Goal: Task Accomplishment & Management: Use online tool/utility

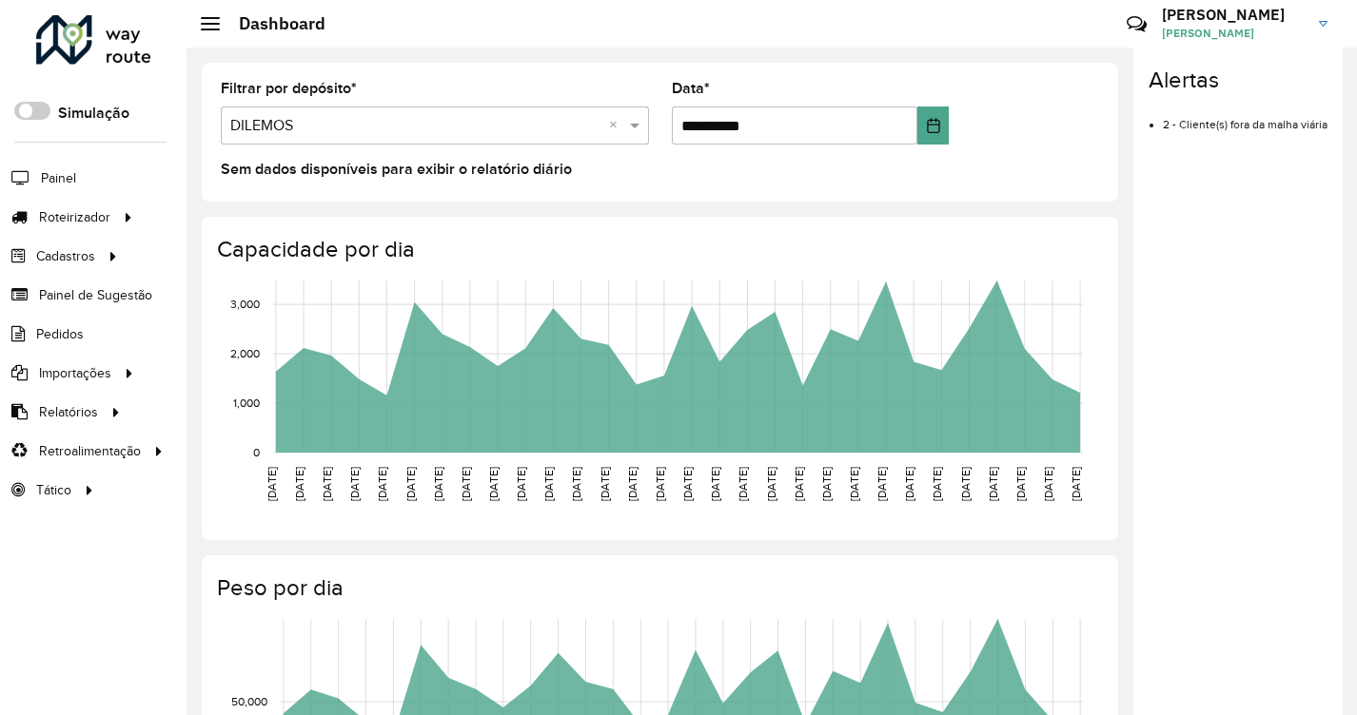
click at [1193, 514] on div "Alertas 2 - Cliente(s) fora da malha viária" at bounding box center [1237, 384] width 209 height 673
click at [245, 220] on span "Entregas" at bounding box center [243, 217] width 54 height 20
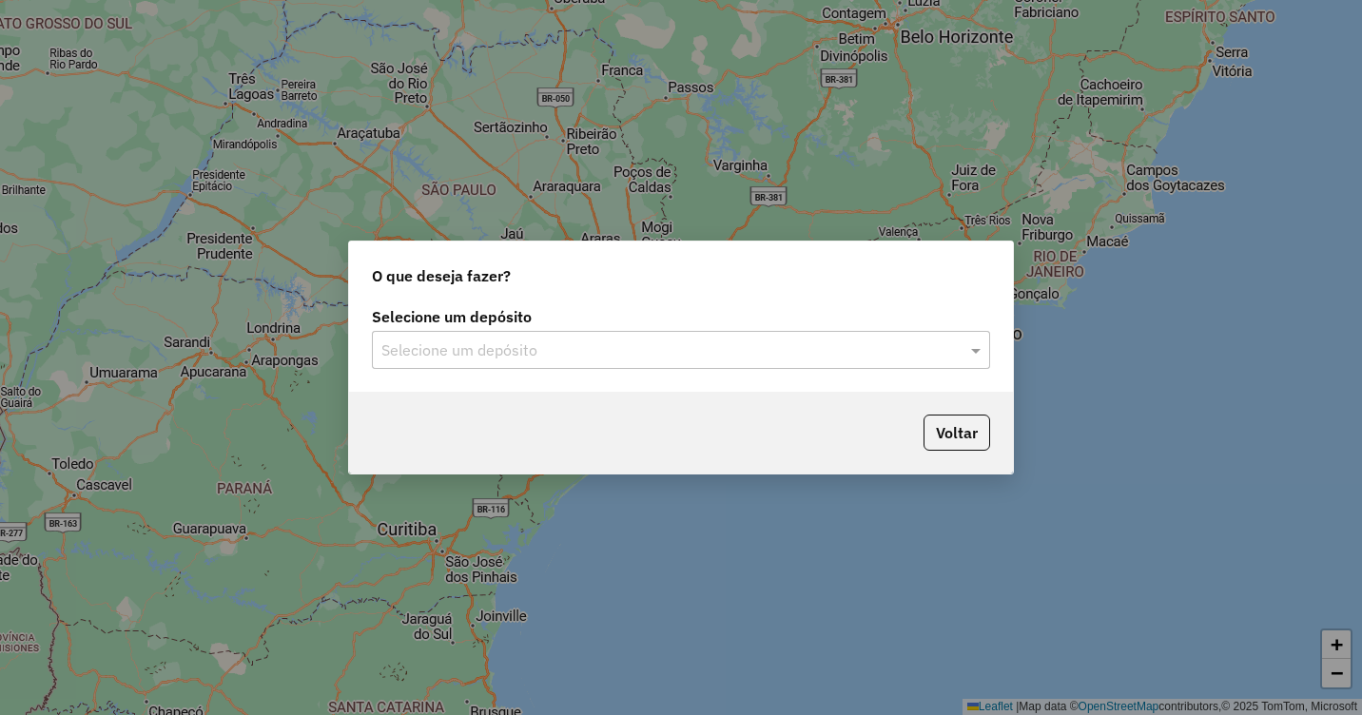
click at [470, 344] on input "text" at bounding box center [662, 351] width 561 height 23
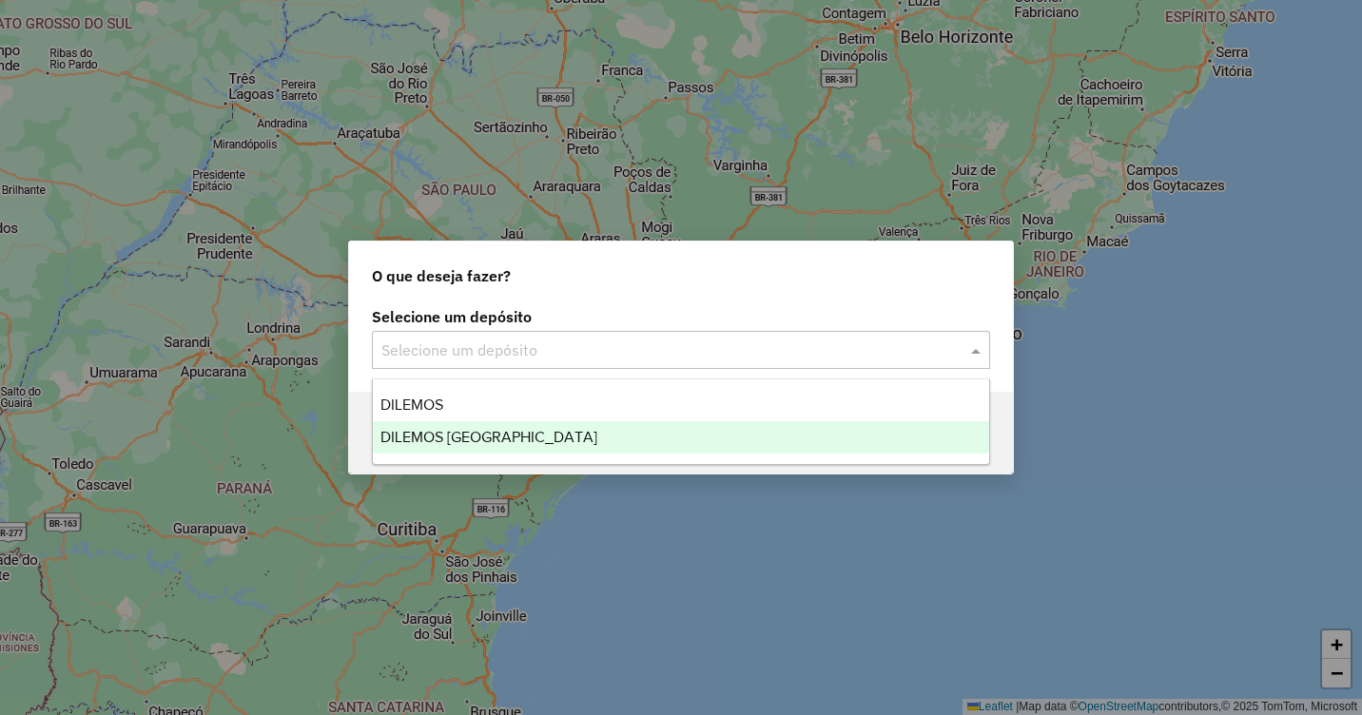
click at [480, 436] on span "DILEMOS [GEOGRAPHIC_DATA]" at bounding box center [489, 437] width 217 height 16
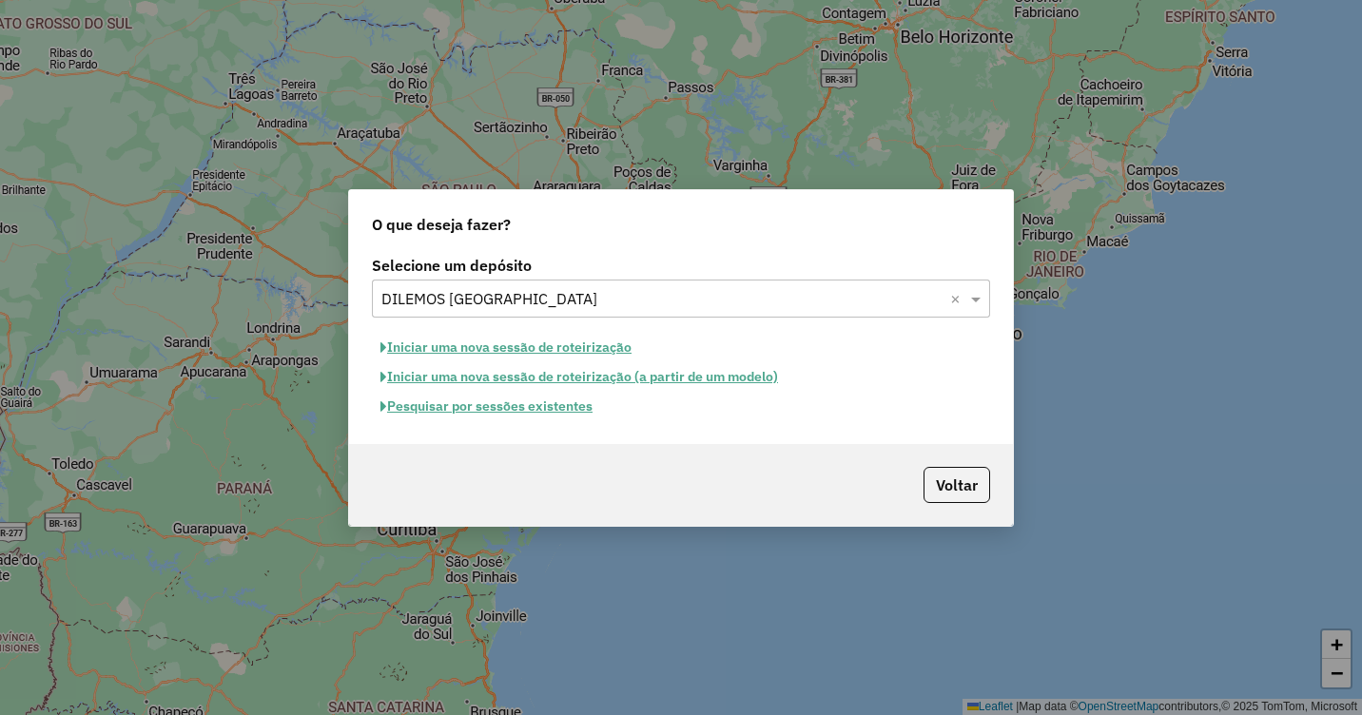
click at [490, 405] on button "Pesquisar por sessões existentes" at bounding box center [486, 406] width 229 height 29
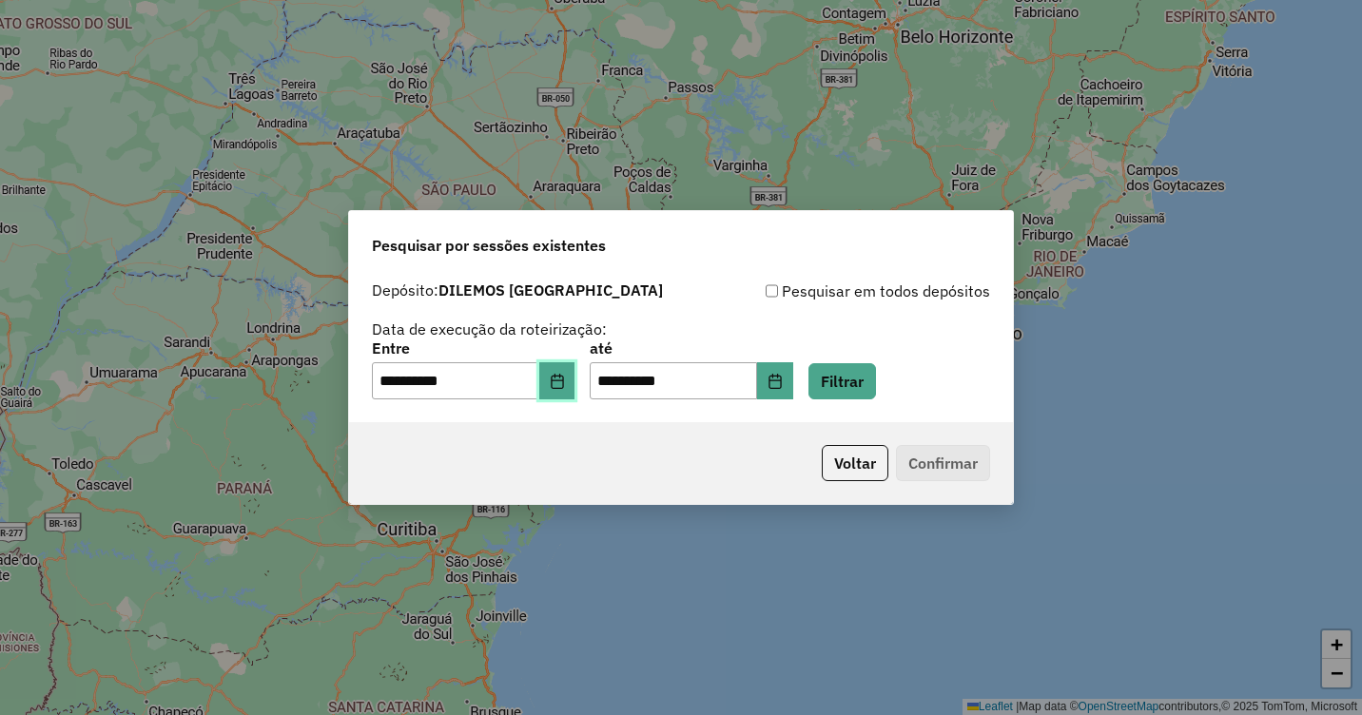
click at [565, 382] on icon "Choose Date" at bounding box center [557, 381] width 15 height 15
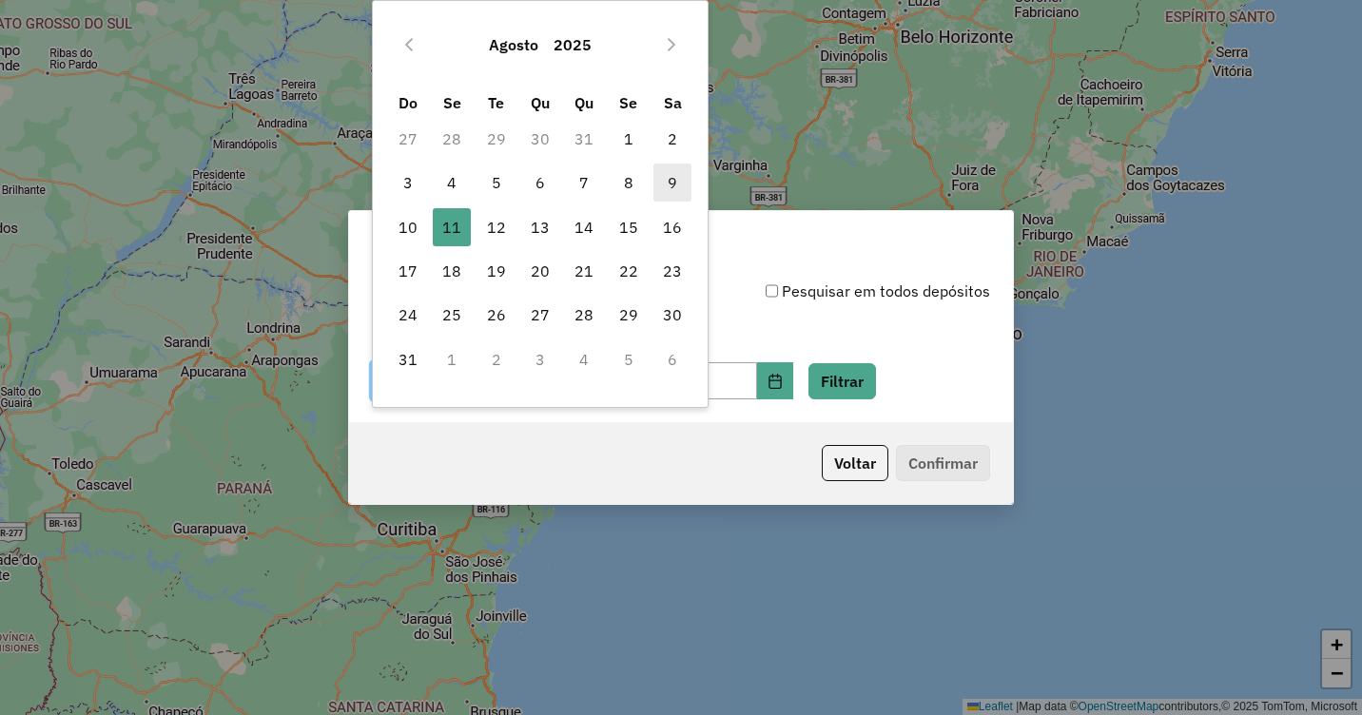
click at [667, 182] on span "9" at bounding box center [673, 183] width 38 height 38
type input "**********"
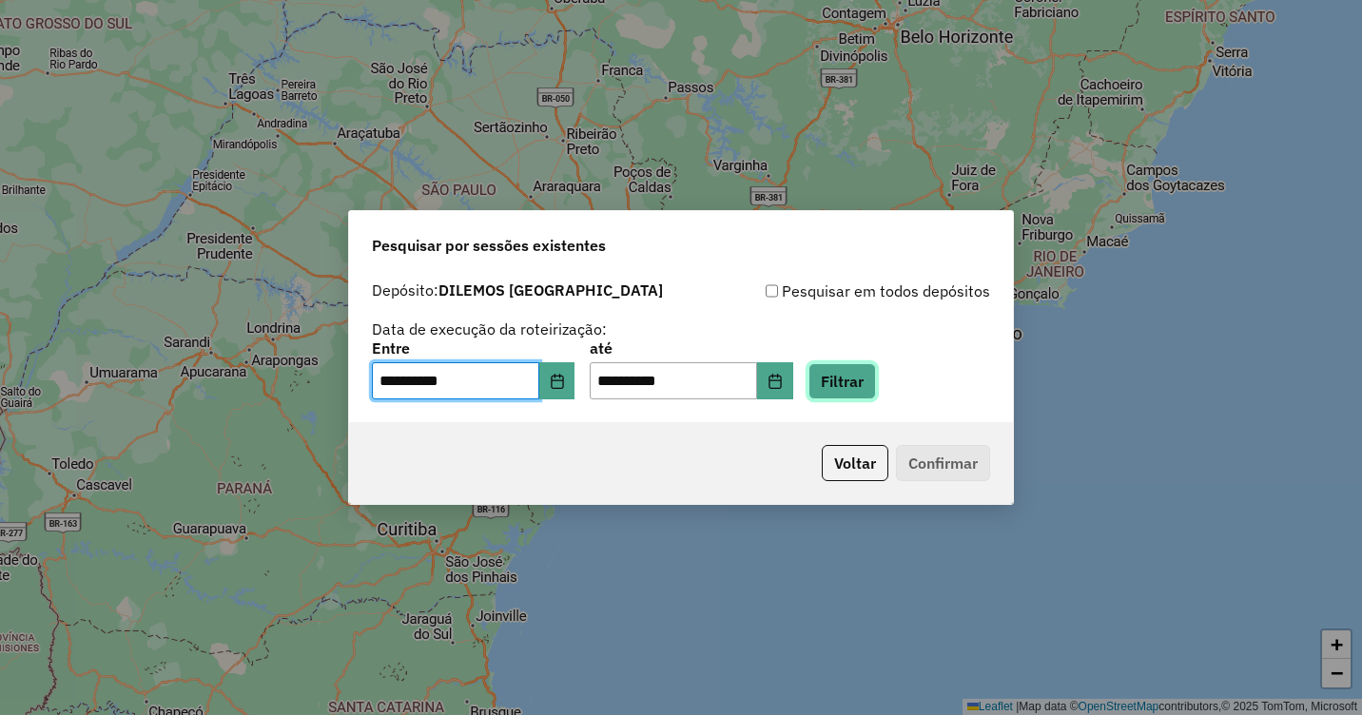
click at [872, 388] on button "Filtrar" at bounding box center [843, 381] width 68 height 36
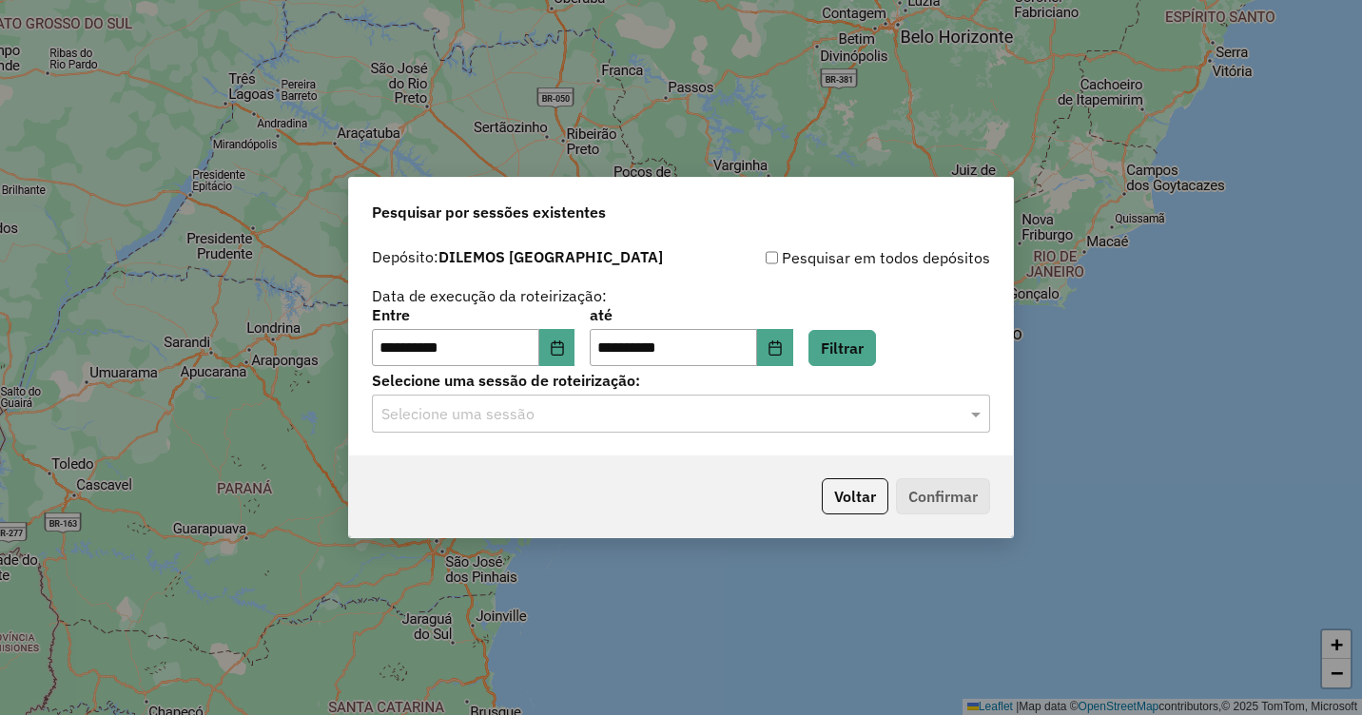
click at [676, 406] on input "text" at bounding box center [662, 414] width 561 height 23
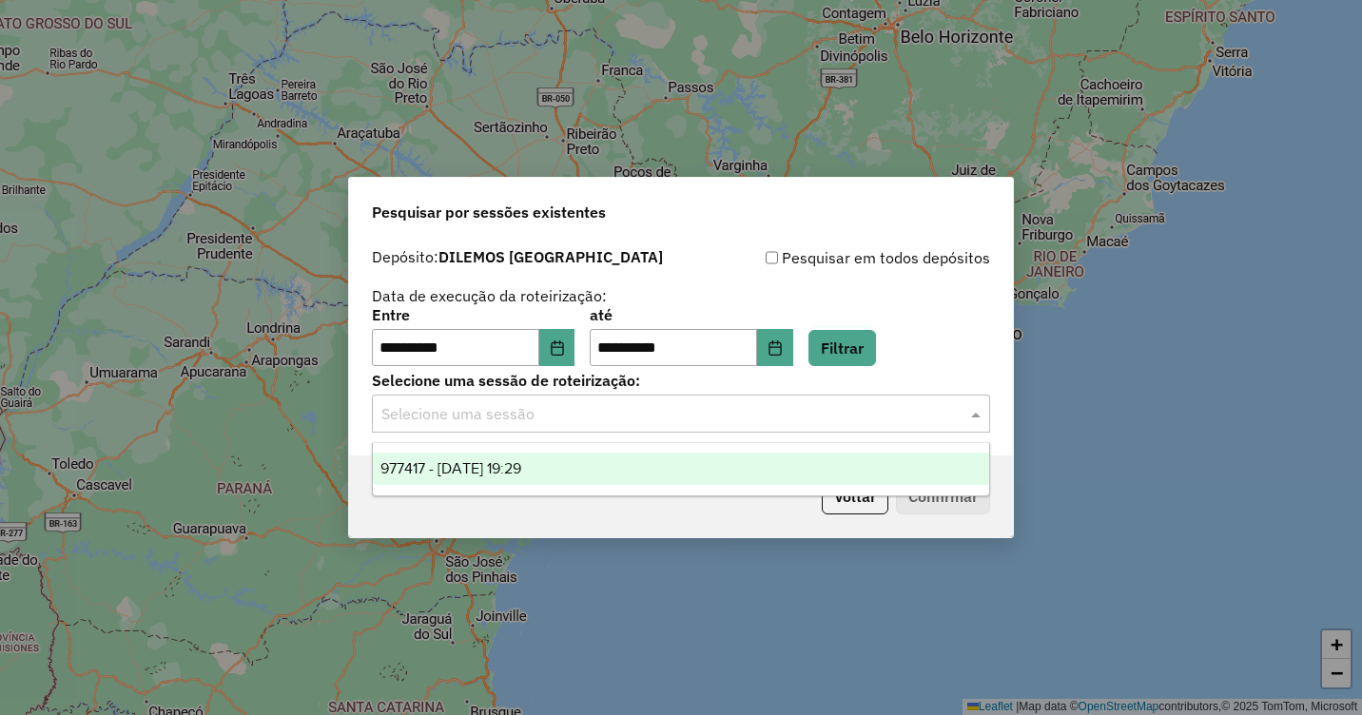
click at [521, 466] on span "977417 - 09/08/2025 19:29" at bounding box center [451, 469] width 141 height 16
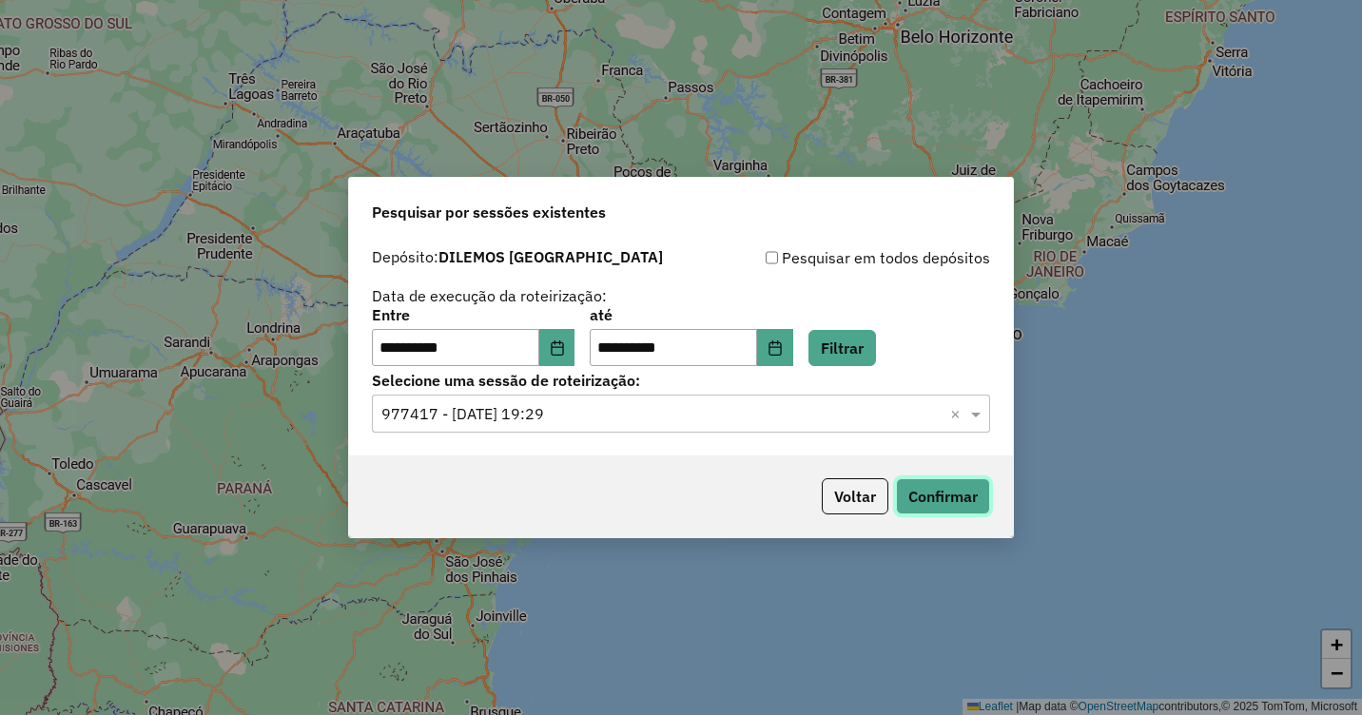
click at [977, 493] on button "Confirmar" at bounding box center [943, 497] width 94 height 36
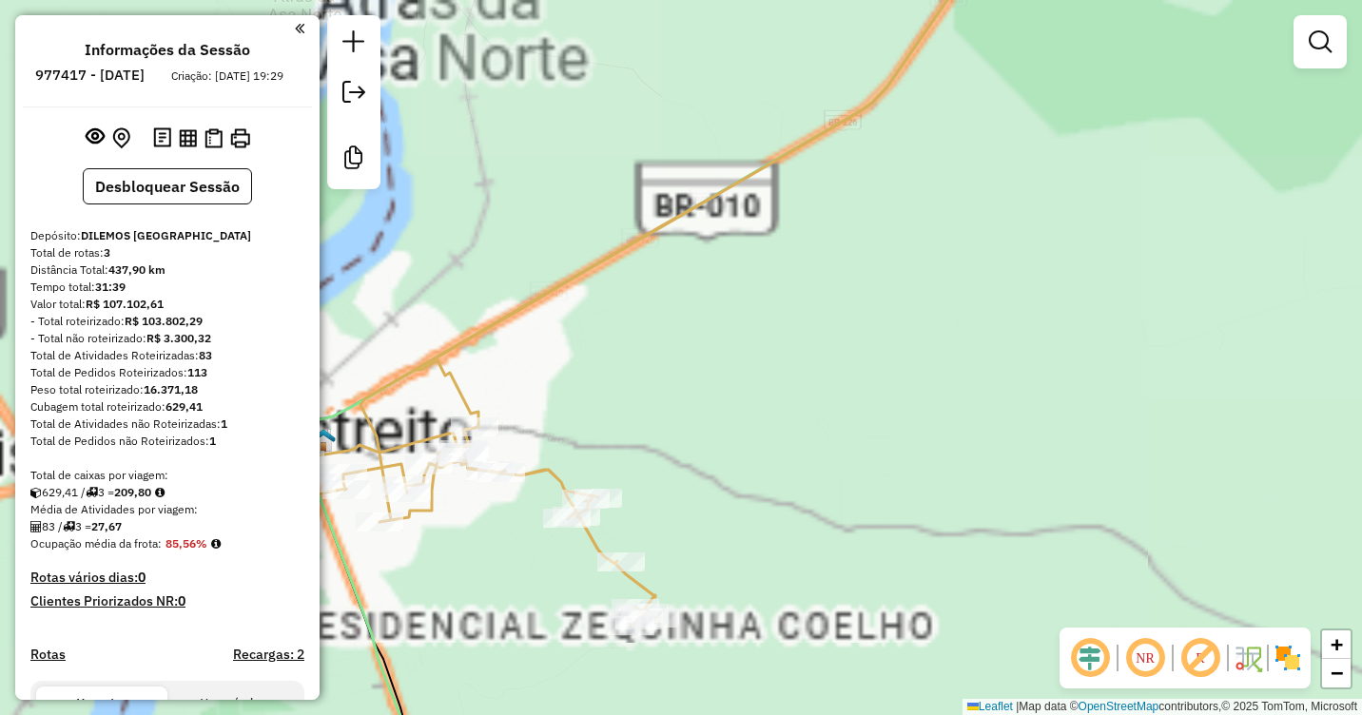
drag, startPoint x: 639, startPoint y: 464, endPoint x: 787, endPoint y: 420, distance: 154.1
click at [805, 418] on div "Janela de atendimento Grade de atendimento Capacidade Transportadoras Veículos …" at bounding box center [681, 357] width 1362 height 715
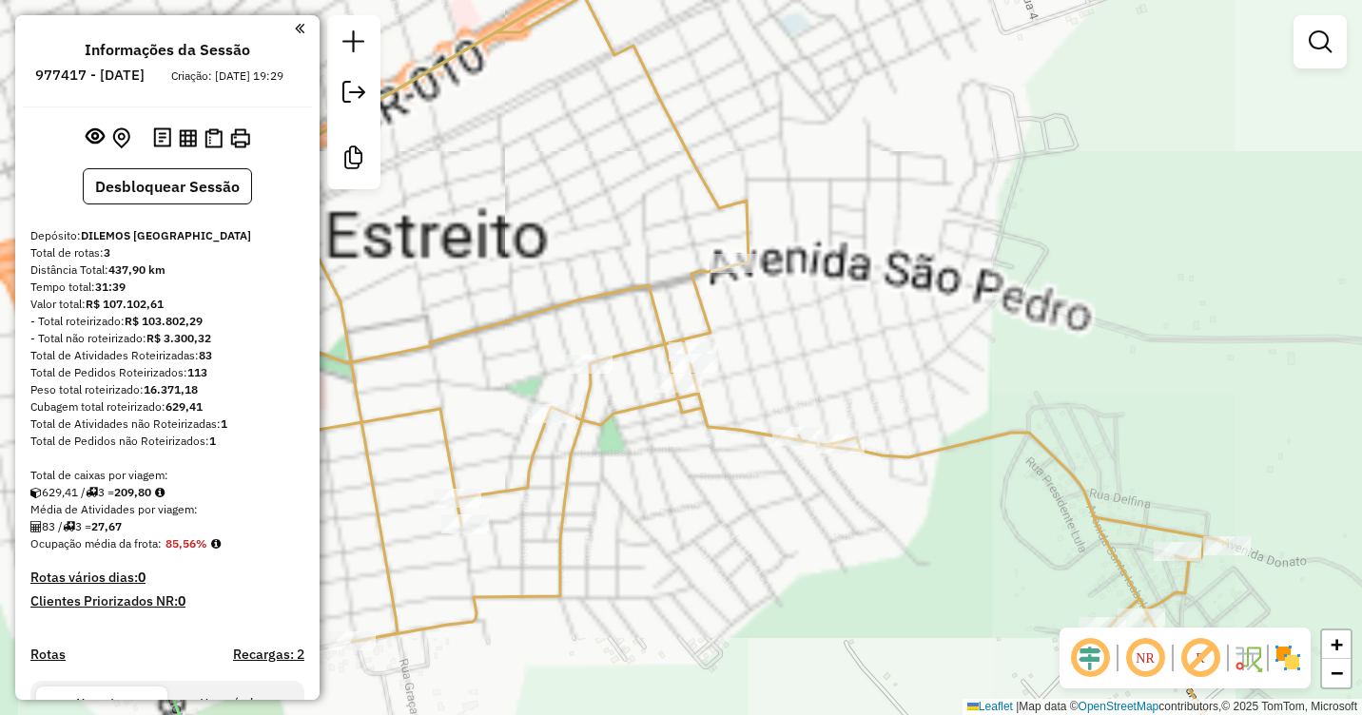
drag, startPoint x: 559, startPoint y: 452, endPoint x: 880, endPoint y: 474, distance: 322.3
click at [881, 474] on div "Janela de atendimento Grade de atendimento Capacidade Transportadoras Veículos …" at bounding box center [681, 357] width 1362 height 715
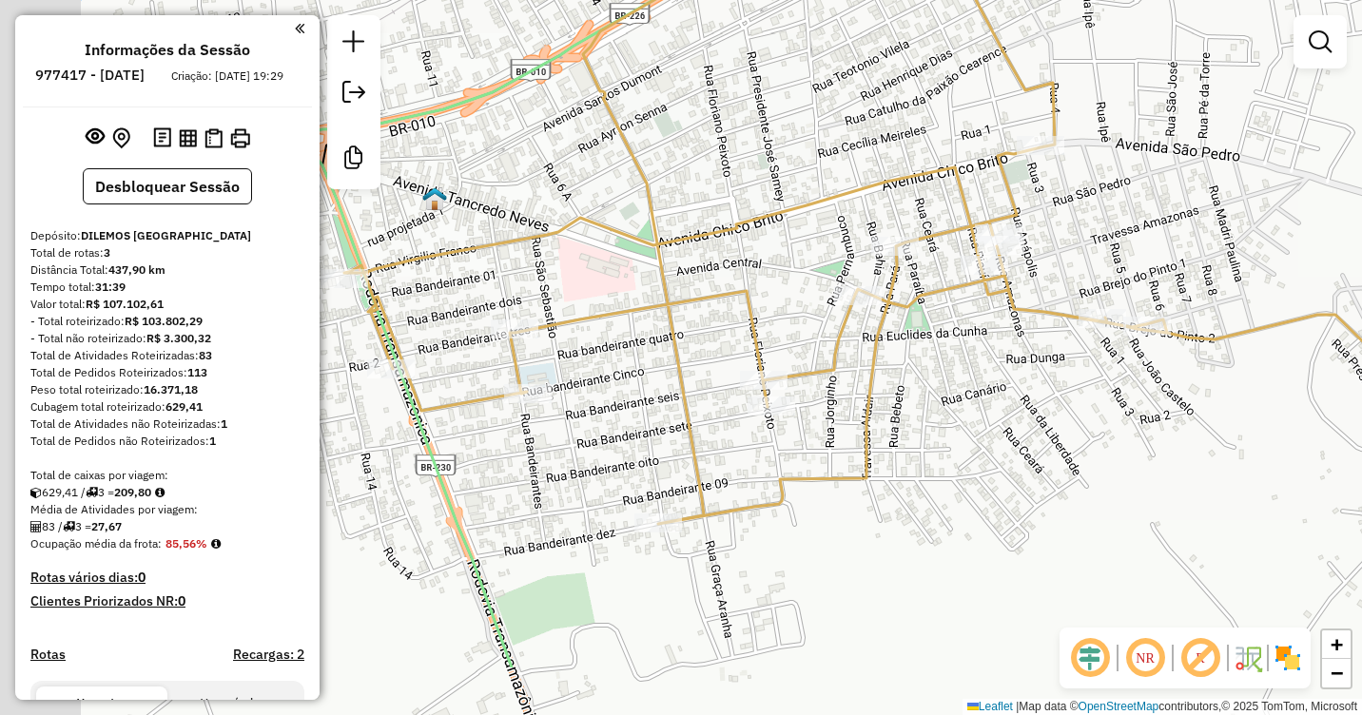
drag, startPoint x: 741, startPoint y: 494, endPoint x: 879, endPoint y: 385, distance: 175.5
click at [879, 385] on icon at bounding box center [955, 239] width 1223 height 858
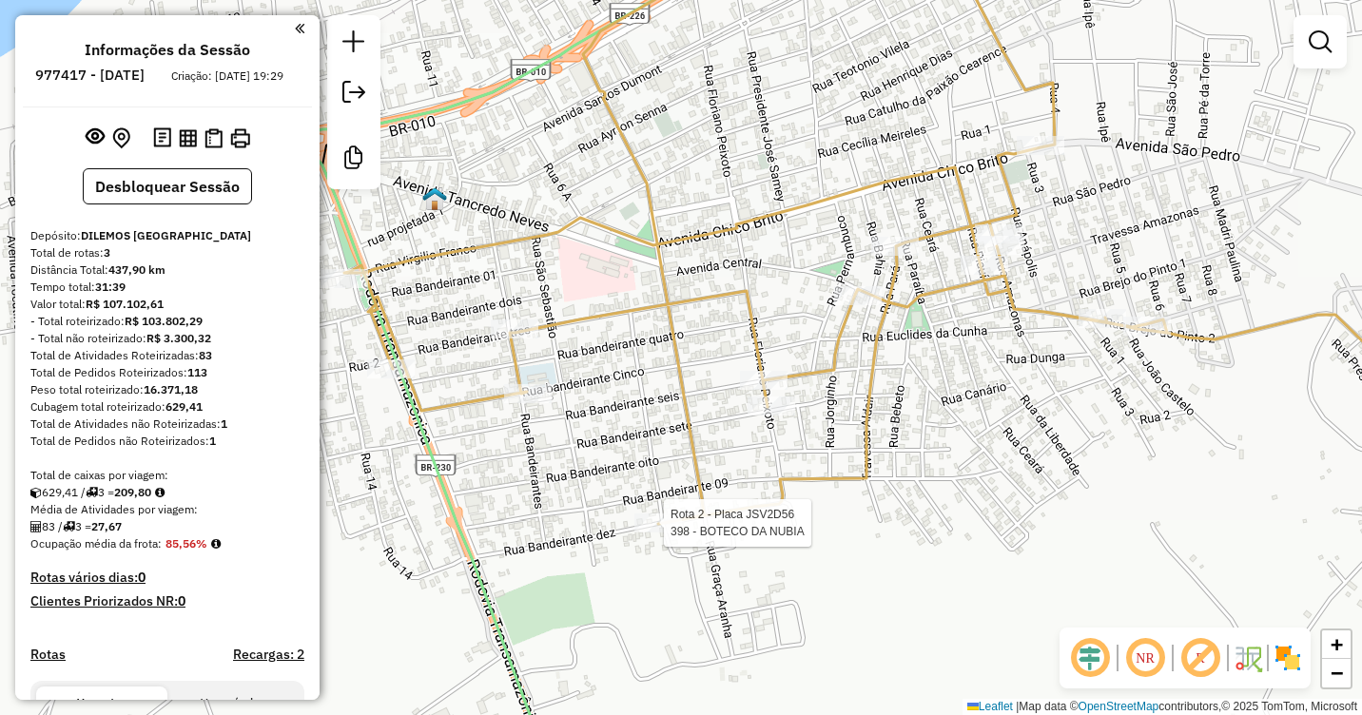
select select "**********"
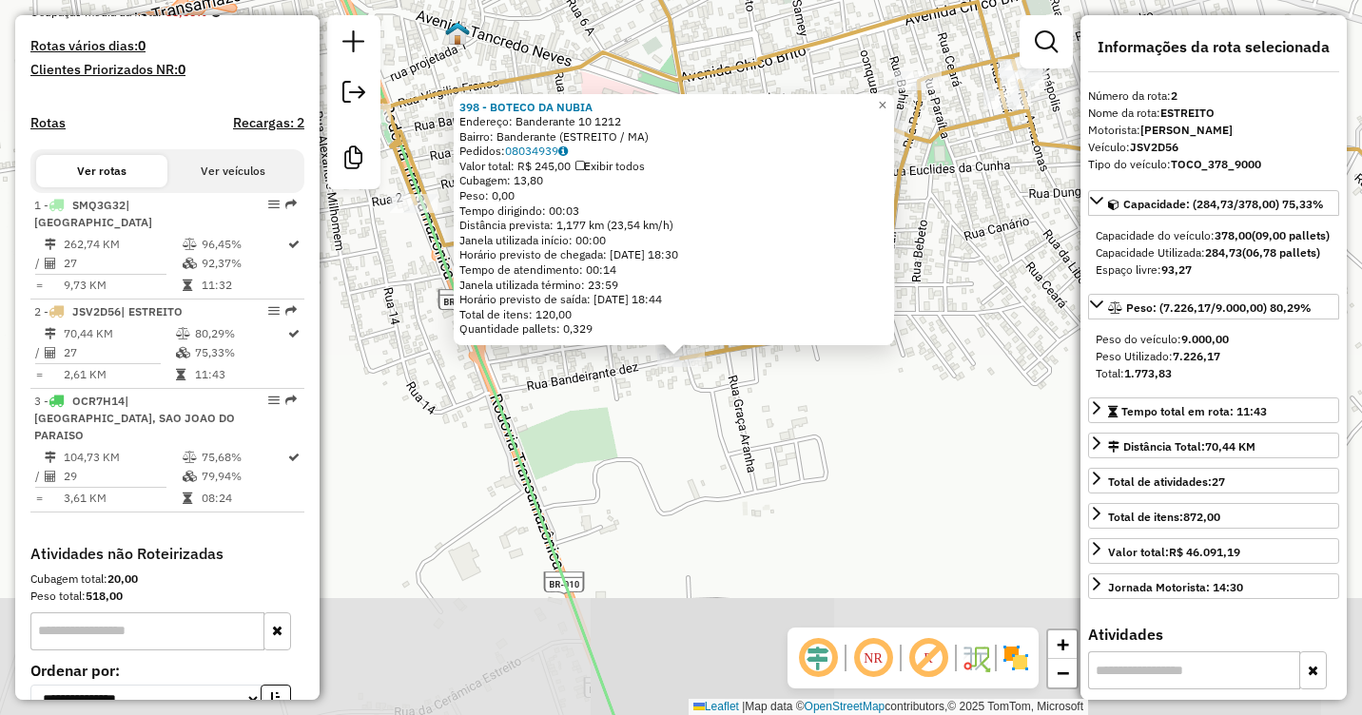
scroll to position [658, 0]
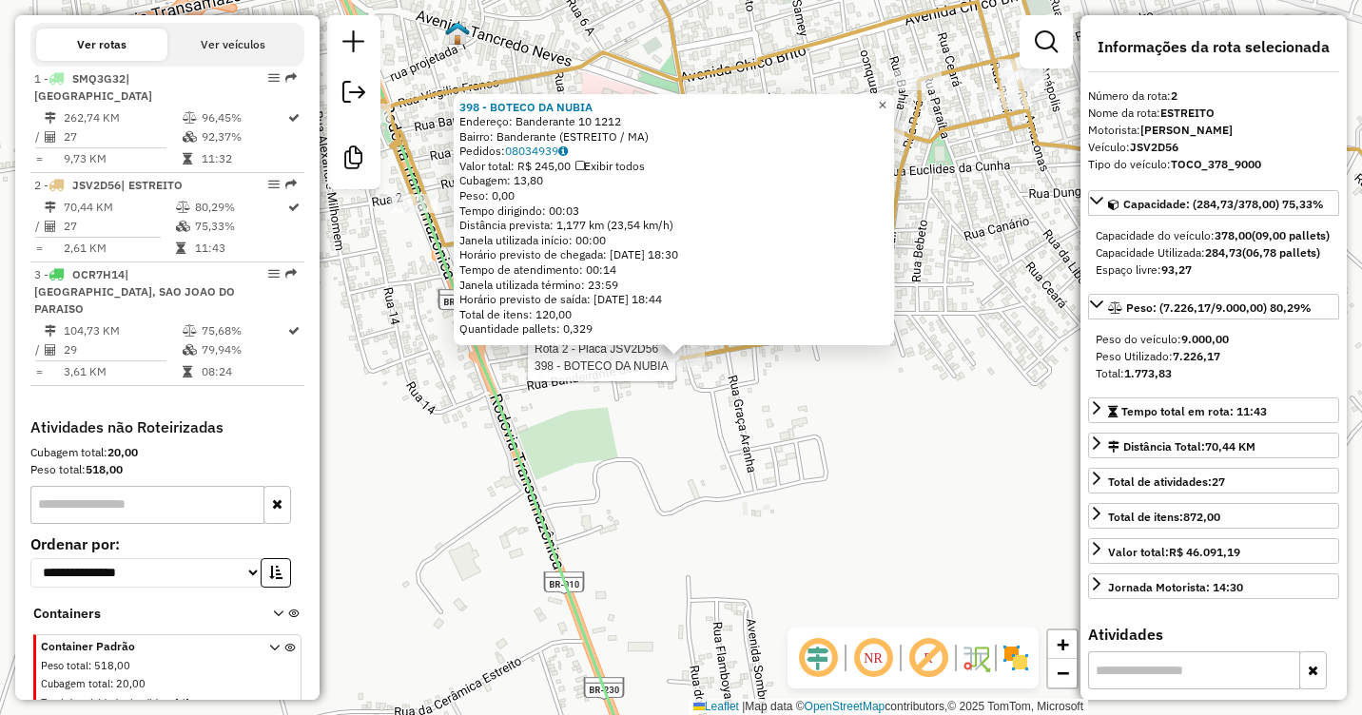
click at [887, 97] on span "×" at bounding box center [882, 105] width 9 height 16
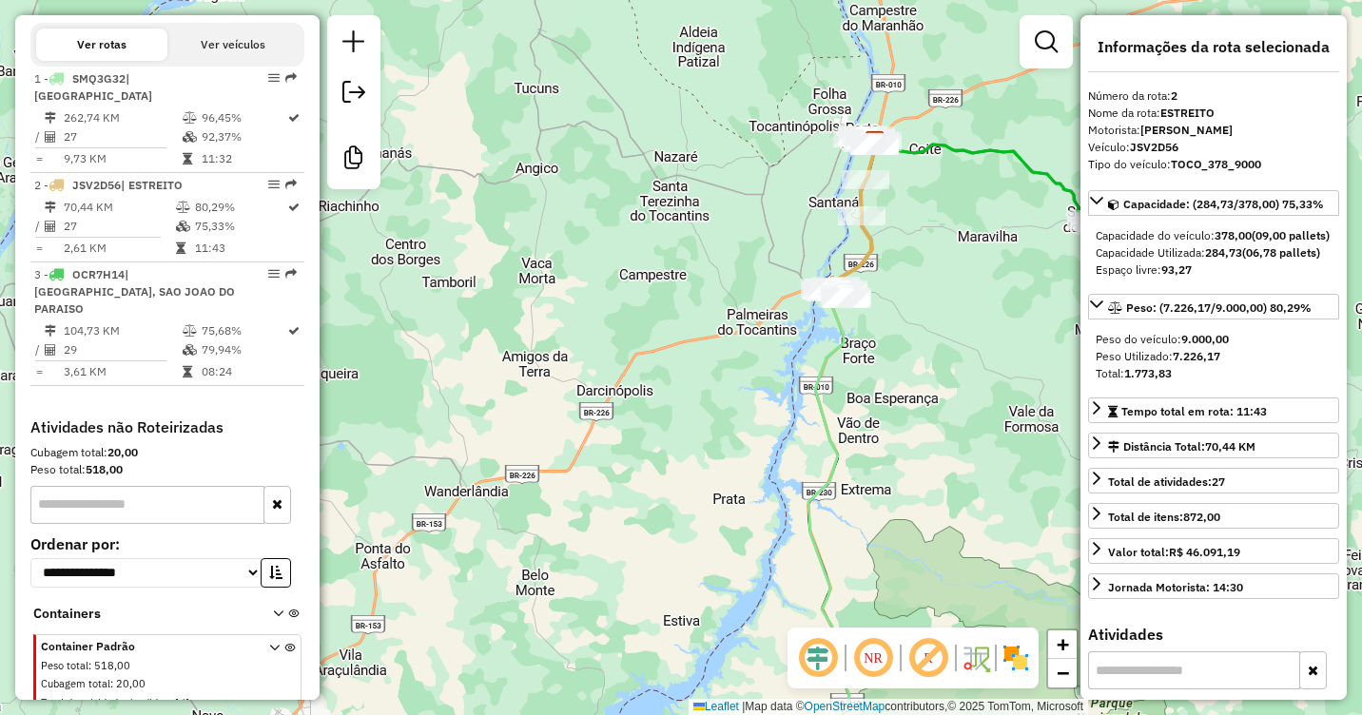
drag, startPoint x: 975, startPoint y: 374, endPoint x: 946, endPoint y: 317, distance: 64.3
click at [946, 317] on div "Janela de atendimento Grade de atendimento Capacidade Transportadoras Veículos …" at bounding box center [681, 357] width 1362 height 715
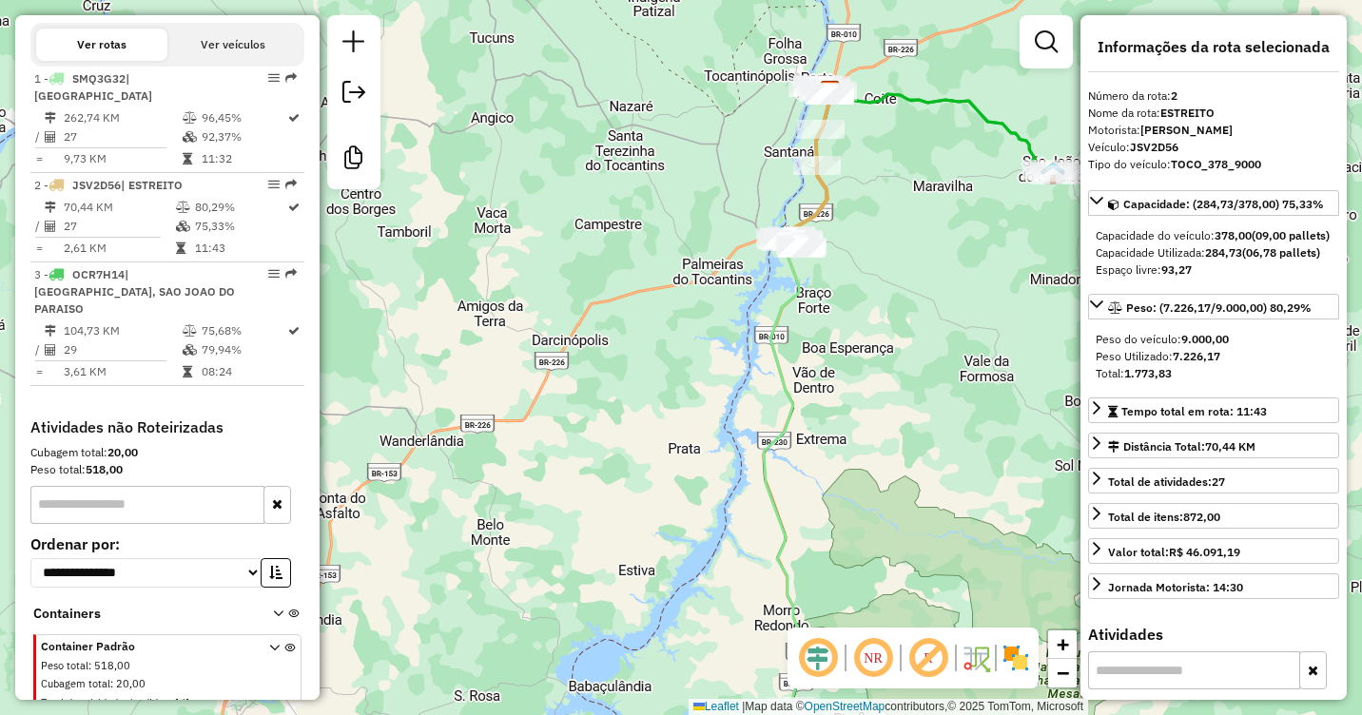
drag, startPoint x: 988, startPoint y: 331, endPoint x: 828, endPoint y: 164, distance: 231.5
click at [828, 164] on div "Janela de atendimento Grade de atendimento Capacidade Transportadoras Veículos …" at bounding box center [681, 357] width 1362 height 715
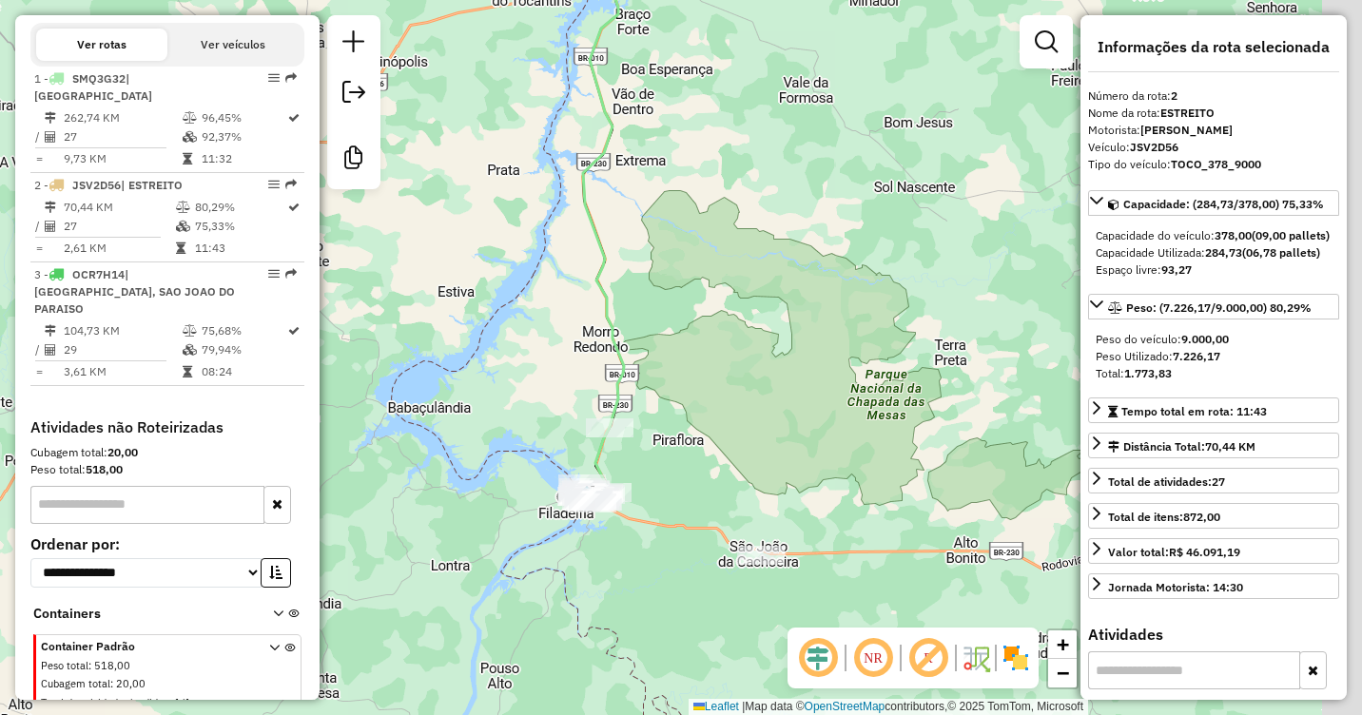
drag, startPoint x: 828, startPoint y: 331, endPoint x: 743, endPoint y: 159, distance: 191.9
click at [749, 83] on div "Janela de atendimento Grade de atendimento Capacidade Transportadoras Veículos …" at bounding box center [681, 357] width 1362 height 715
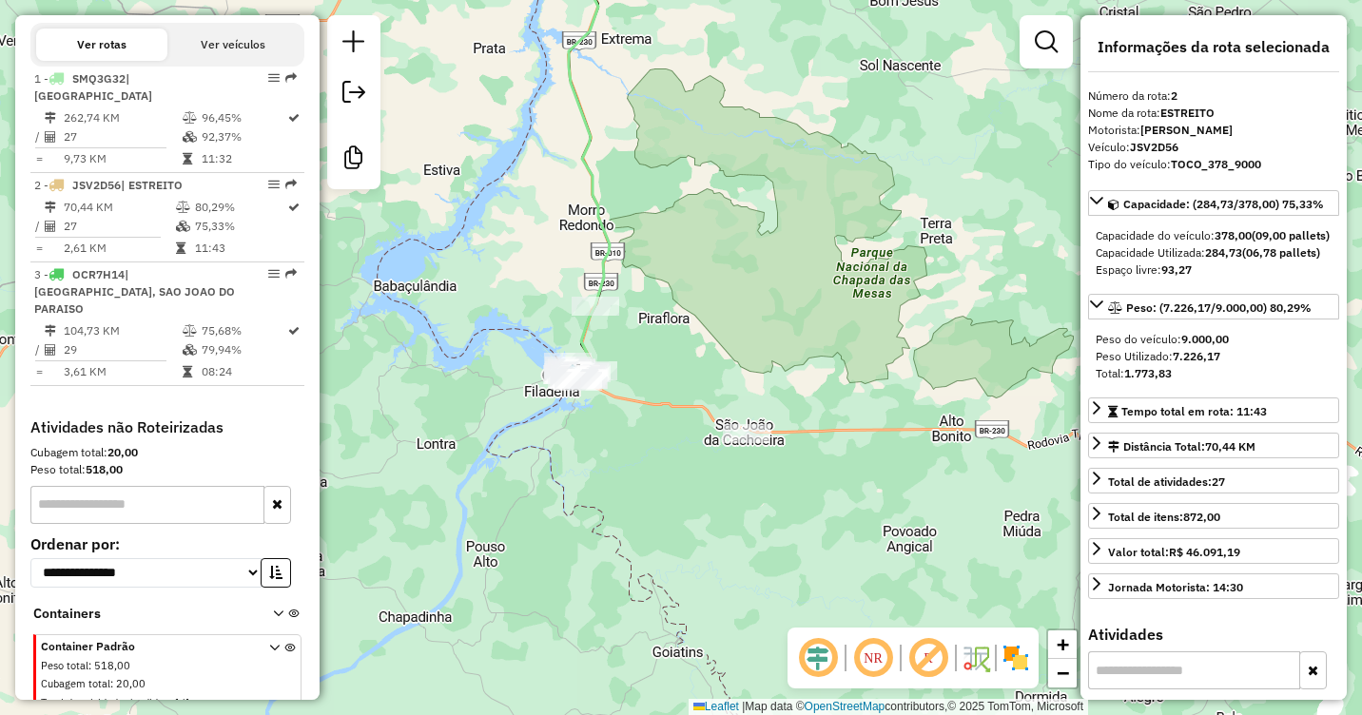
drag, startPoint x: 736, startPoint y: 221, endPoint x: 814, endPoint y: 160, distance: 98.2
click at [823, 132] on div "Janela de atendimento Grade de atendimento Capacidade Transportadoras Veículos …" at bounding box center [681, 357] width 1362 height 715
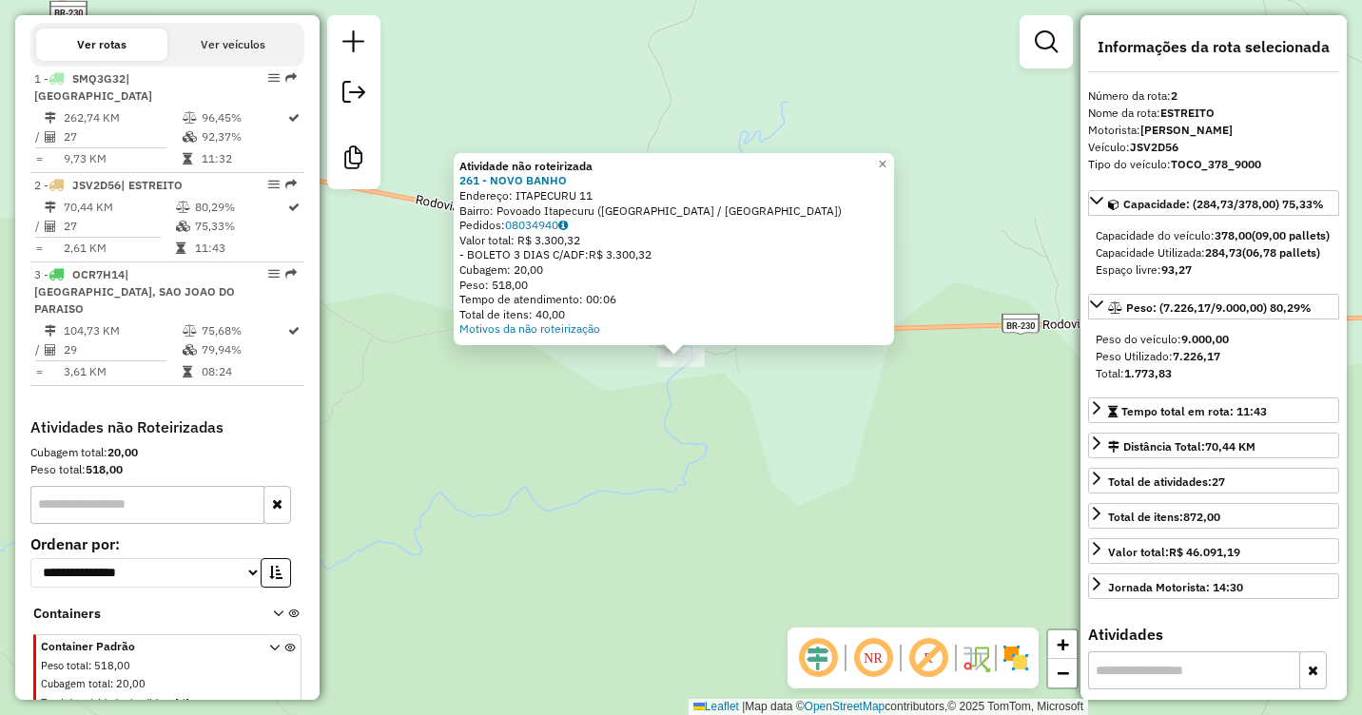
click at [566, 403] on div "Atividade não roteirizada 261 - NOVO BANHO Endereço: ITAPECURU 11 Bairro: Povoa…" at bounding box center [681, 357] width 1362 height 715
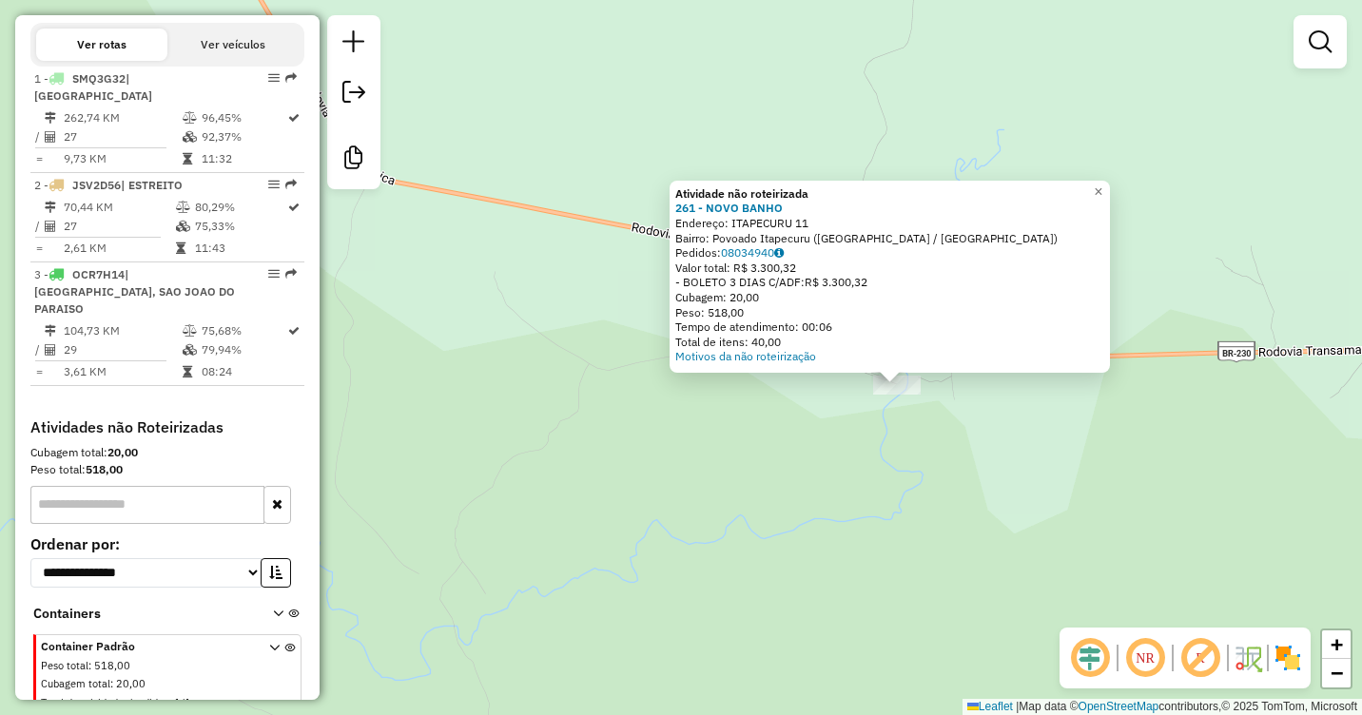
drag, startPoint x: 519, startPoint y: 393, endPoint x: 762, endPoint y: 421, distance: 244.2
click at [762, 421] on div "Atividade não roteirizada 261 - NOVO BANHO Endereço: ITAPECURU 11 Bairro: Povoa…" at bounding box center [681, 357] width 1362 height 715
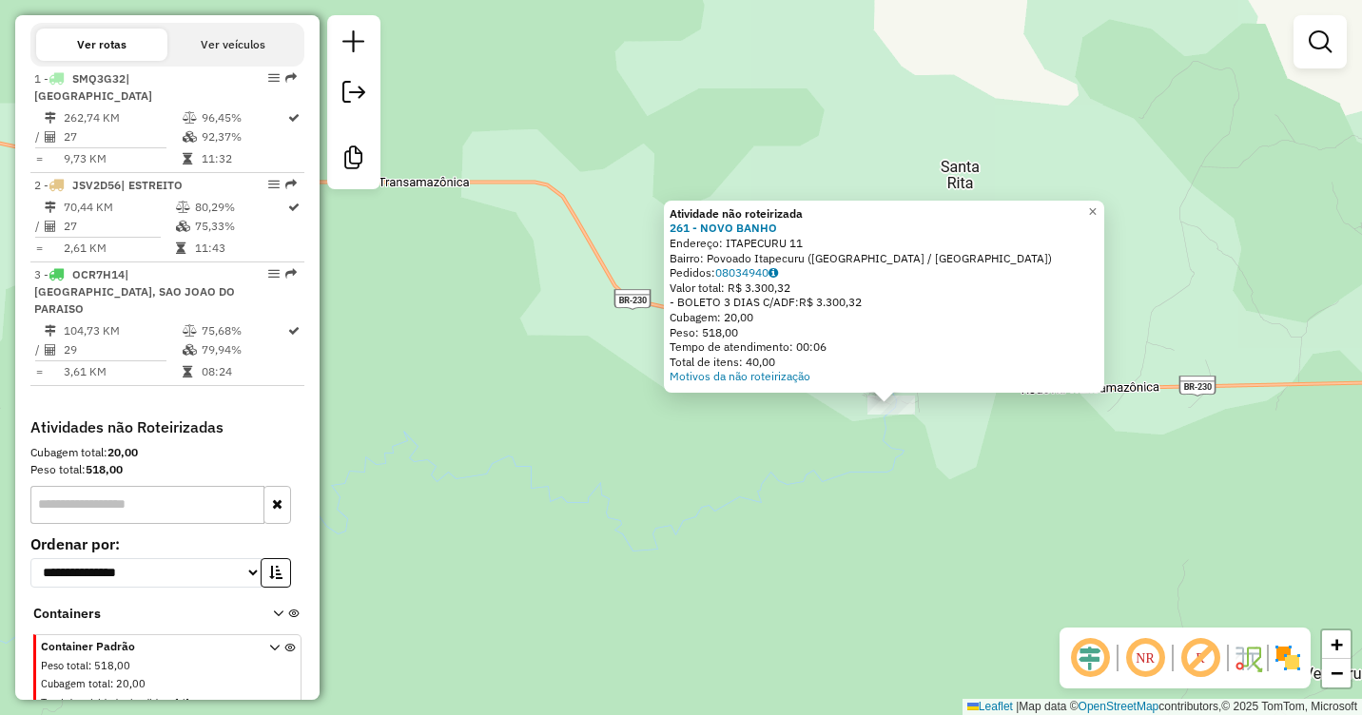
click at [836, 444] on div "Atividade não roteirizada 261 - NOVO BANHO Endereço: ITAPECURU 11 Bairro: Povoa…" at bounding box center [681, 357] width 1362 height 715
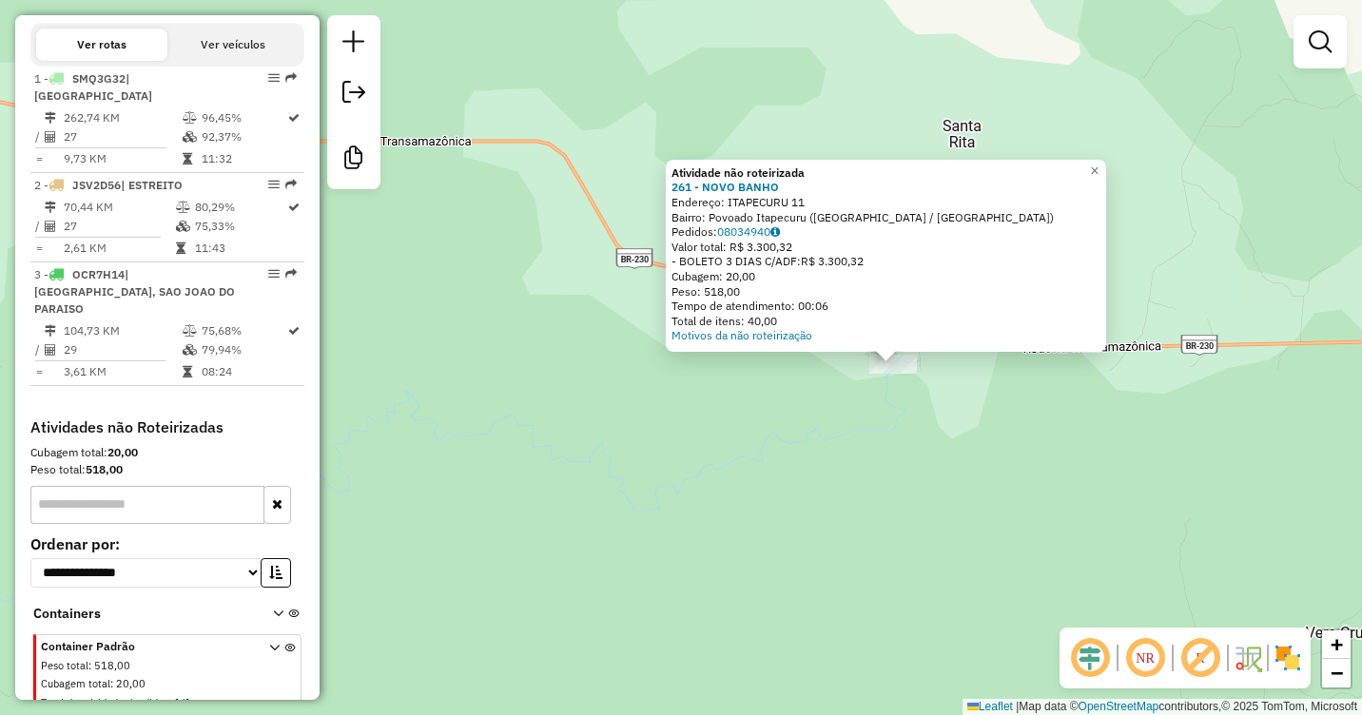
drag, startPoint x: 531, startPoint y: 418, endPoint x: 745, endPoint y: 424, distance: 214.2
click at [745, 424] on div "Atividade não roteirizada 261 - NOVO BANHO Endereço: ITAPECURU 11 Bairro: Povoa…" at bounding box center [681, 357] width 1362 height 715
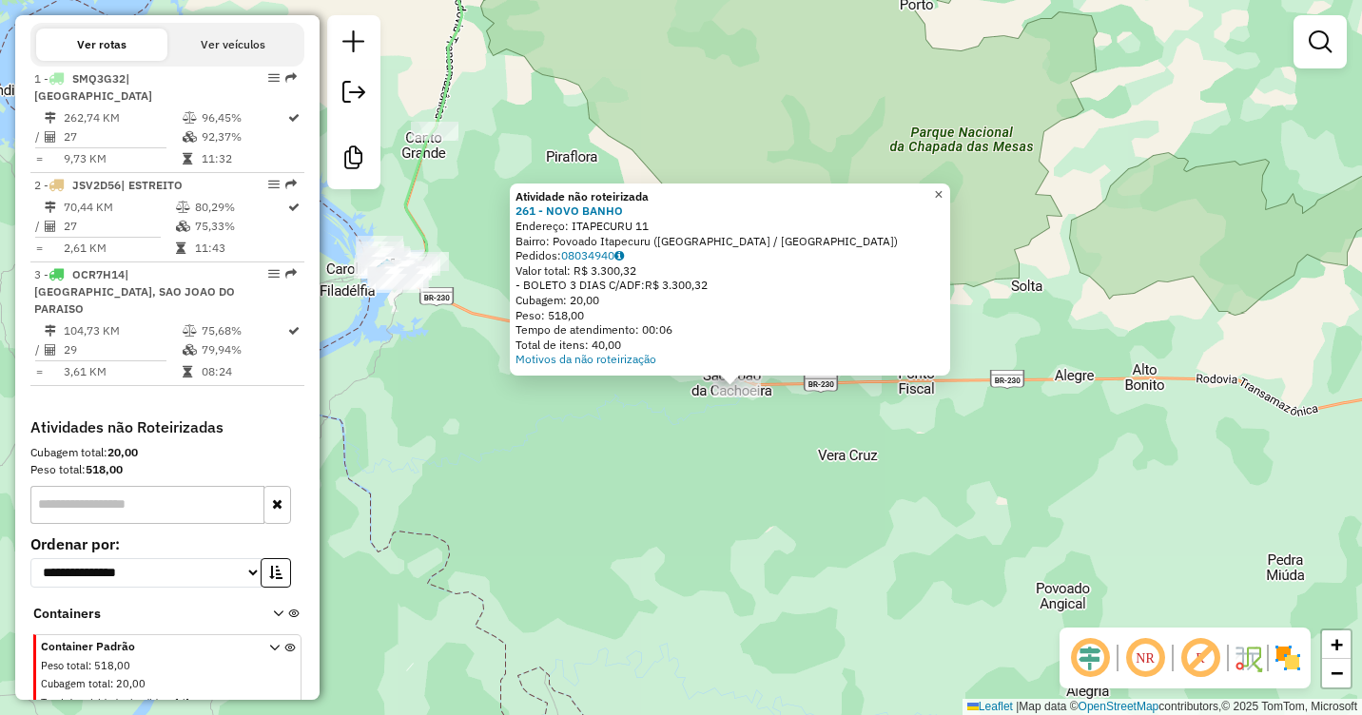
click at [951, 188] on link "×" at bounding box center [939, 195] width 23 height 23
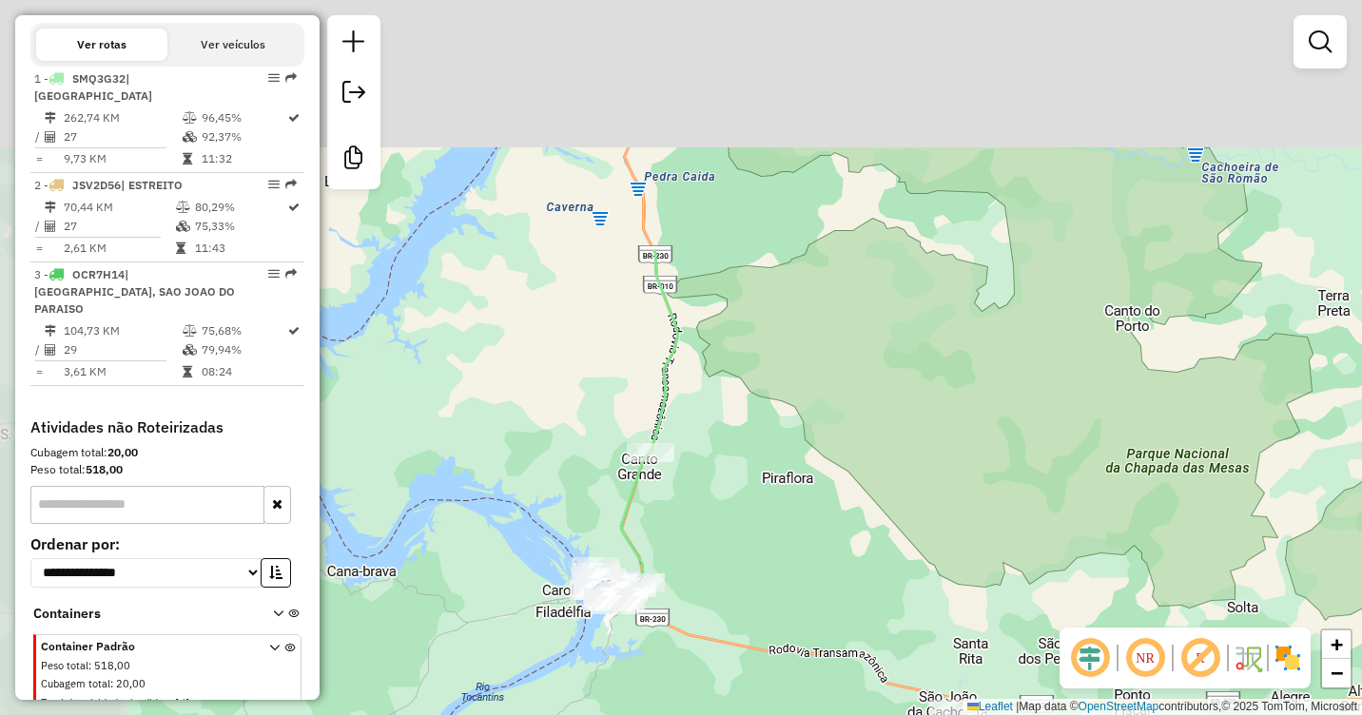
drag, startPoint x: 595, startPoint y: 219, endPoint x: 808, endPoint y: 530, distance: 377.1
click at [808, 530] on div "Janela de atendimento Grade de atendimento Capacidade Transportadoras Veículos …" at bounding box center [681, 357] width 1362 height 715
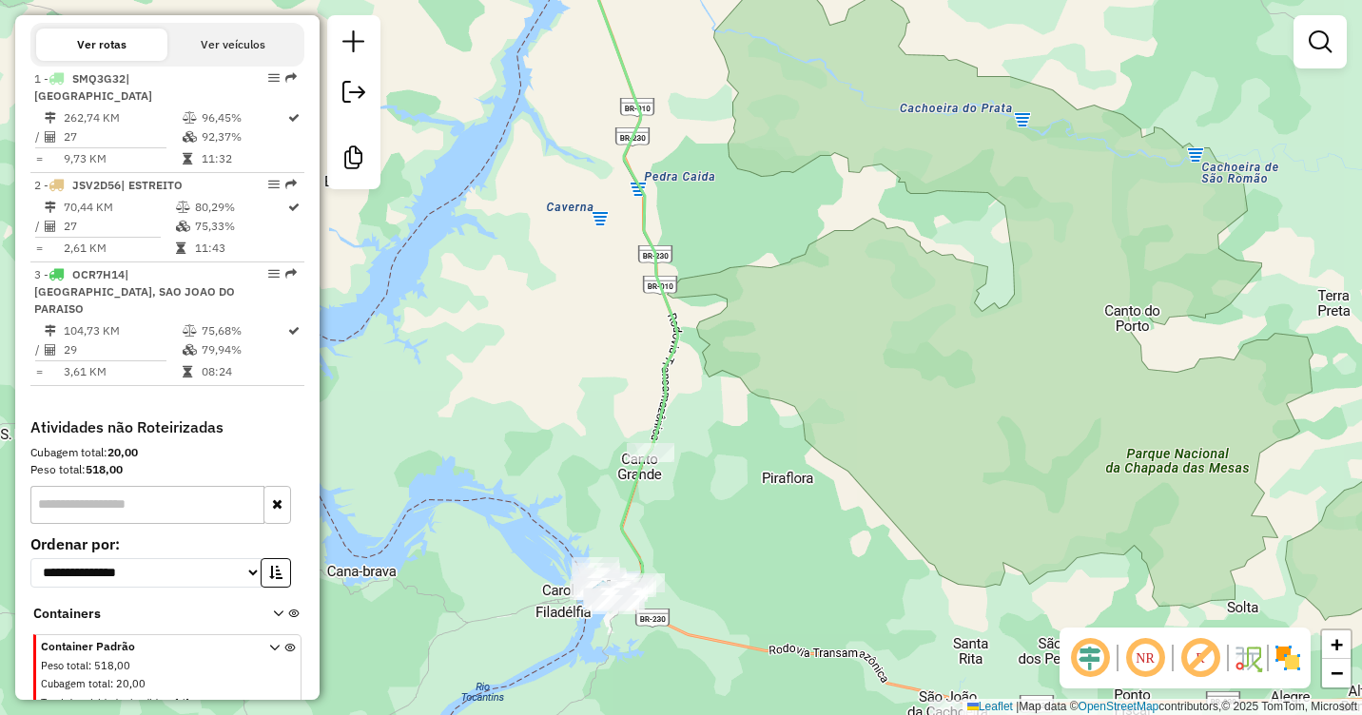
drag, startPoint x: 798, startPoint y: 306, endPoint x: 729, endPoint y: 670, distance: 370.0
click at [729, 670] on div "Janela de atendimento Grade de atendimento Capacidade Transportadoras Veículos …" at bounding box center [681, 357] width 1362 height 715
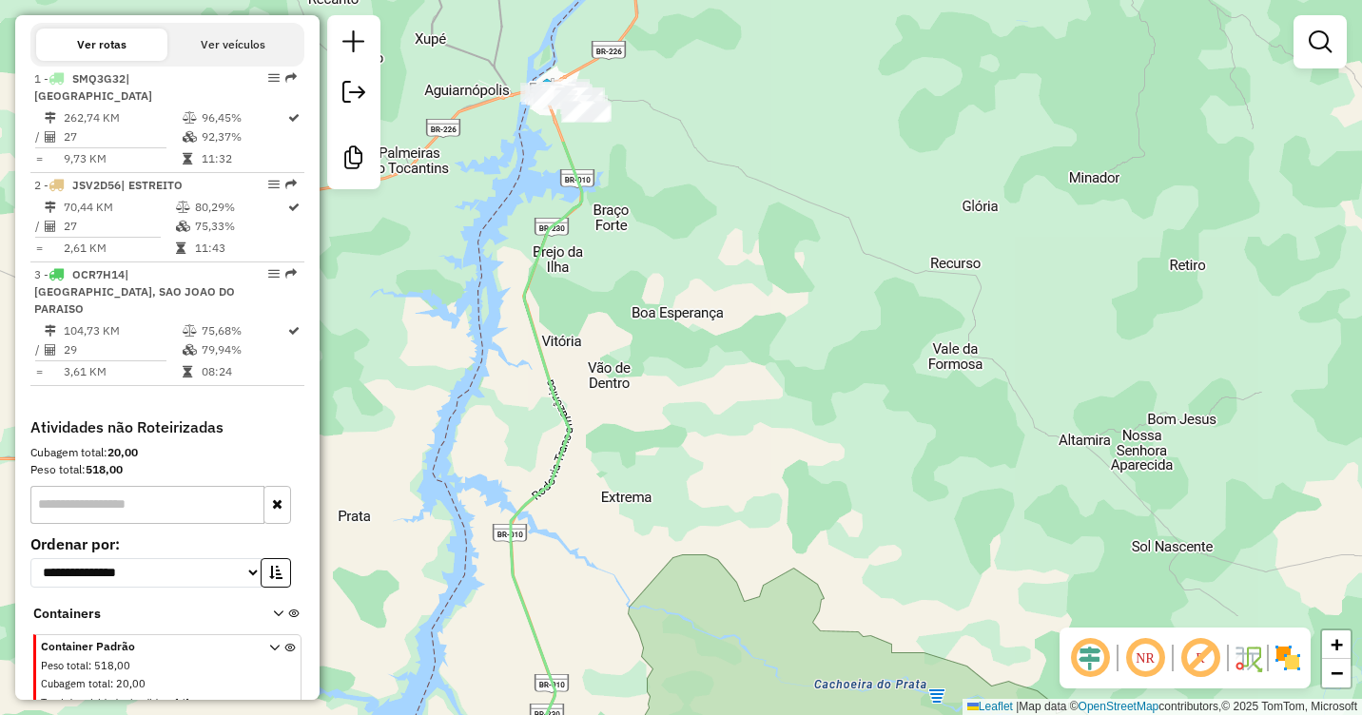
drag, startPoint x: 744, startPoint y: 327, endPoint x: 722, endPoint y: 627, distance: 300.5
click at [717, 660] on div "Janela de atendimento Grade de atendimento Capacidade Transportadoras Veículos …" at bounding box center [681, 357] width 1362 height 715
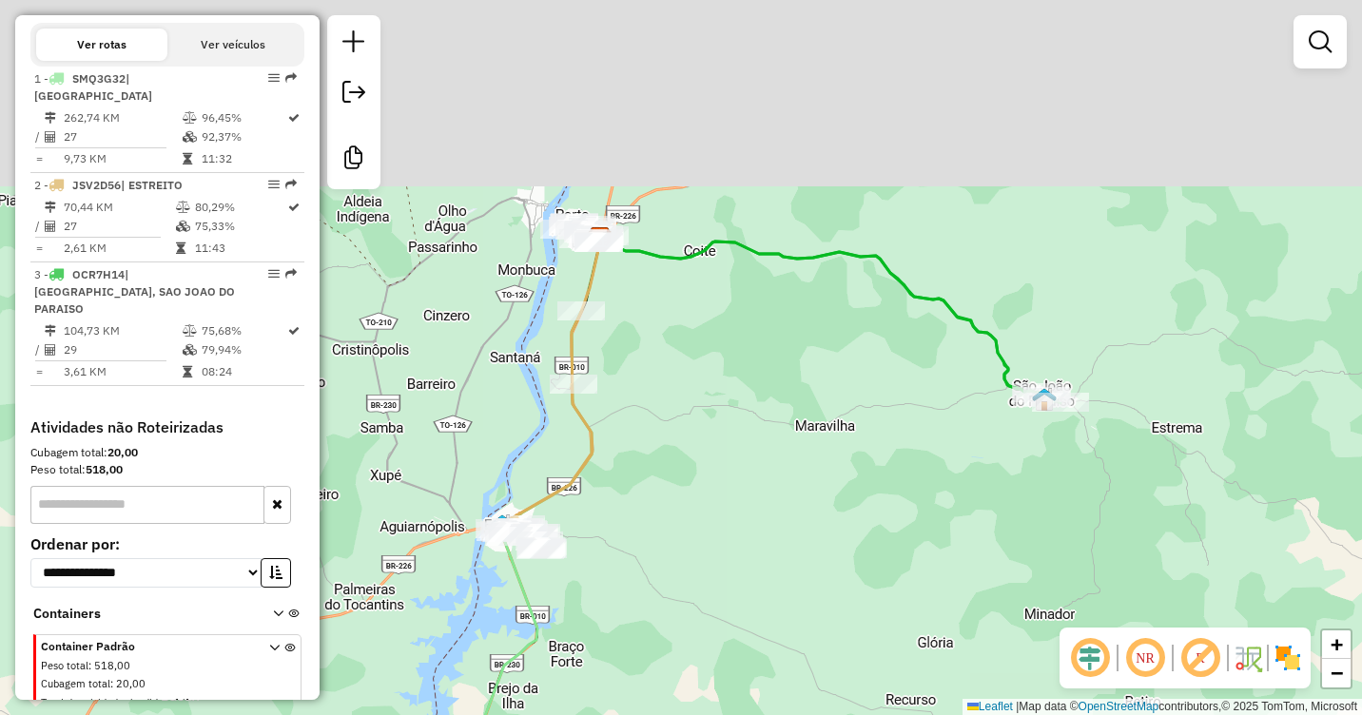
drag, startPoint x: 773, startPoint y: 279, endPoint x: 739, endPoint y: 589, distance: 312.0
click at [738, 589] on div "Janela de atendimento Grade de atendimento Capacidade Transportadoras Veículos …" at bounding box center [681, 357] width 1362 height 715
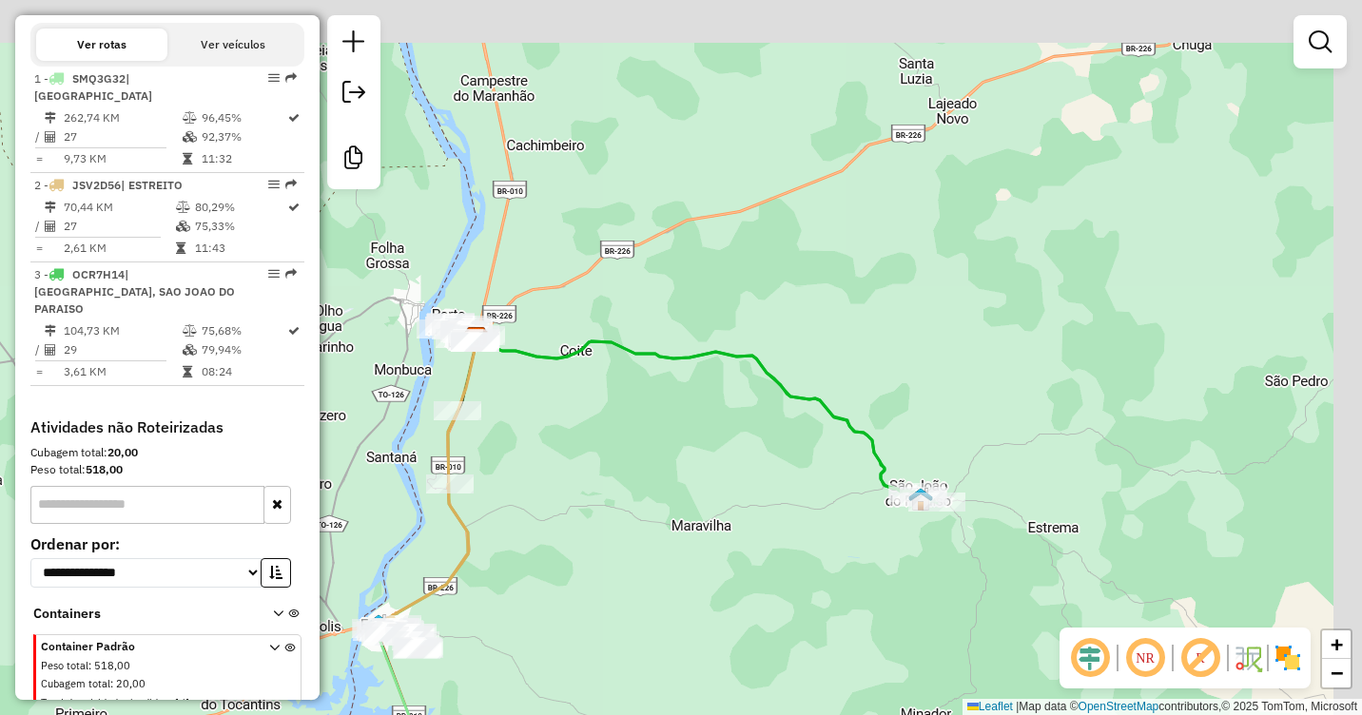
drag, startPoint x: 789, startPoint y: 378, endPoint x: 664, endPoint y: 477, distance: 159.1
click at [664, 477] on div "Janela de atendimento Grade de atendimento Capacidade Transportadoras Veículos …" at bounding box center [681, 357] width 1362 height 715
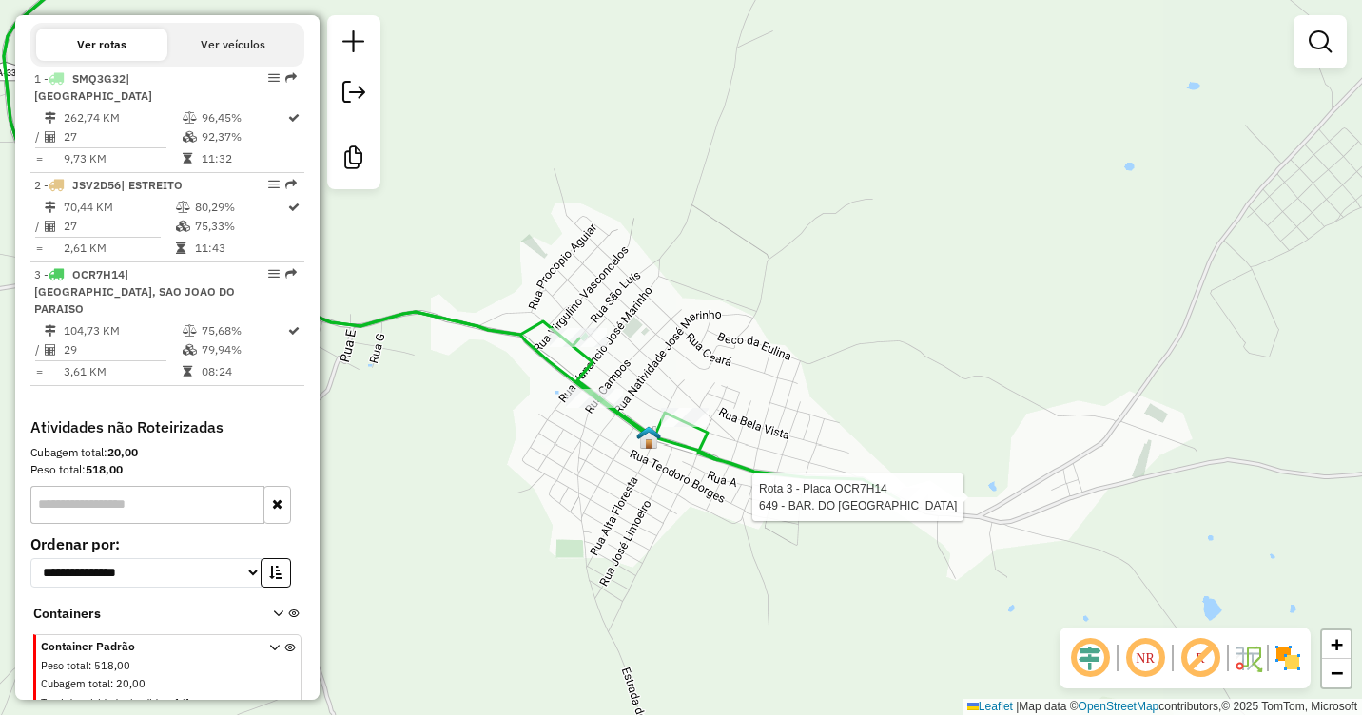
select select "**********"
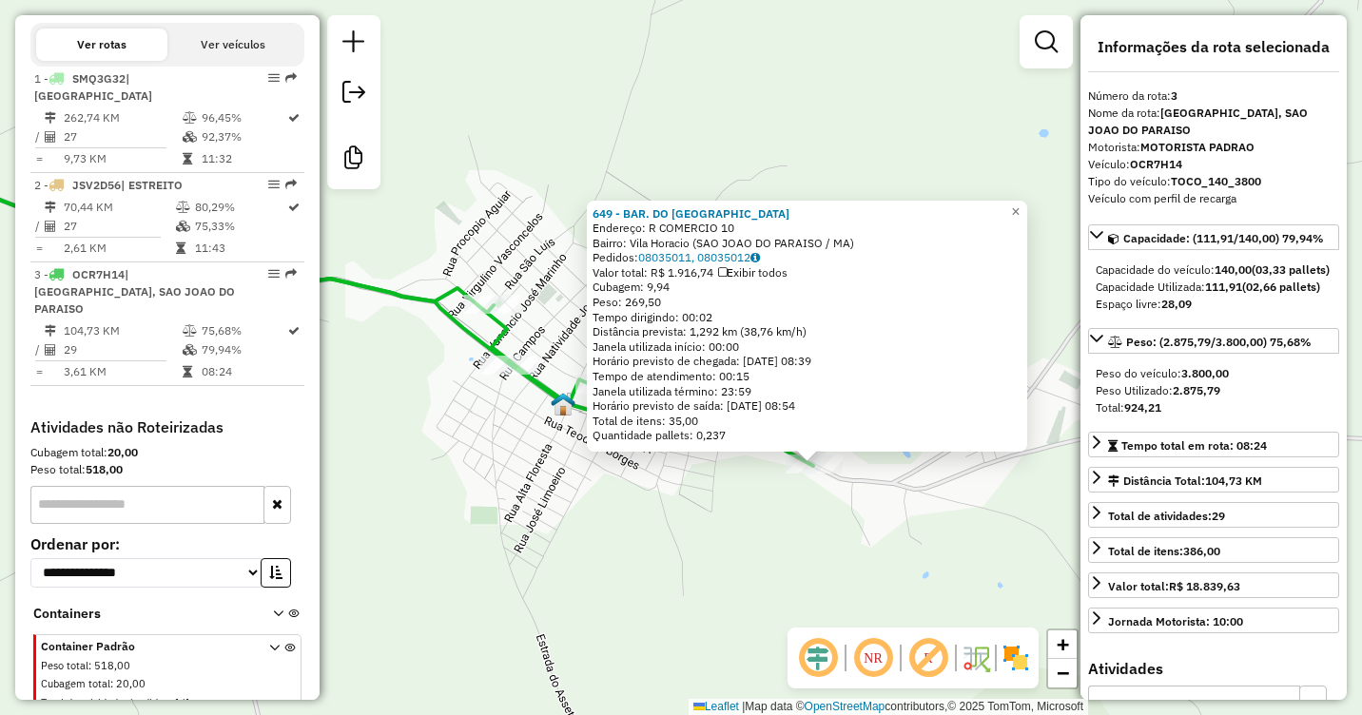
drag, startPoint x: 663, startPoint y: 402, endPoint x: 790, endPoint y: 488, distance: 152.8
click at [796, 504] on div "649 - BAR. DO JOSIAS Endereço: R COMERCIO 10 Bairro: Vila Horacio (SAO JOAO DO …" at bounding box center [681, 357] width 1362 height 715
click at [718, 498] on div "649 - BAR. DO JOSIAS Endereço: R COMERCIO 10 Bairro: Vila Horacio (SAO JOAO DO …" at bounding box center [681, 357] width 1362 height 715
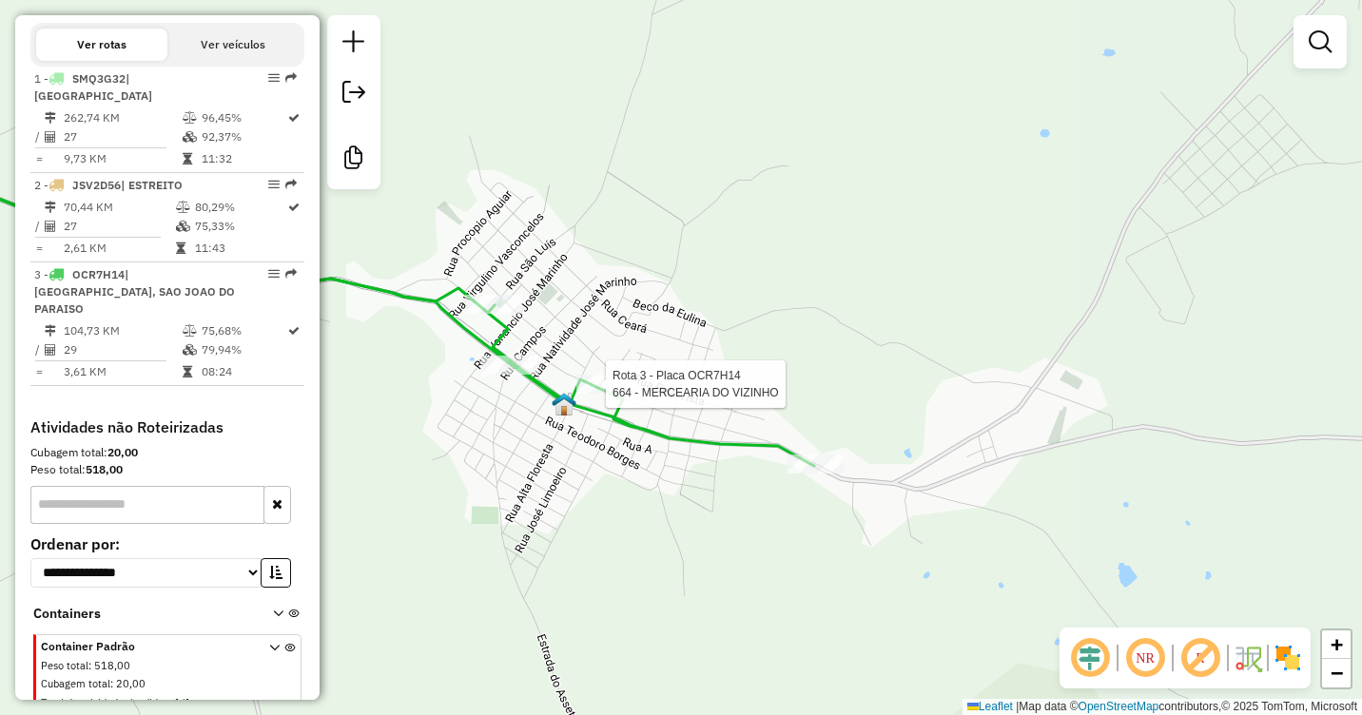
select select "**********"
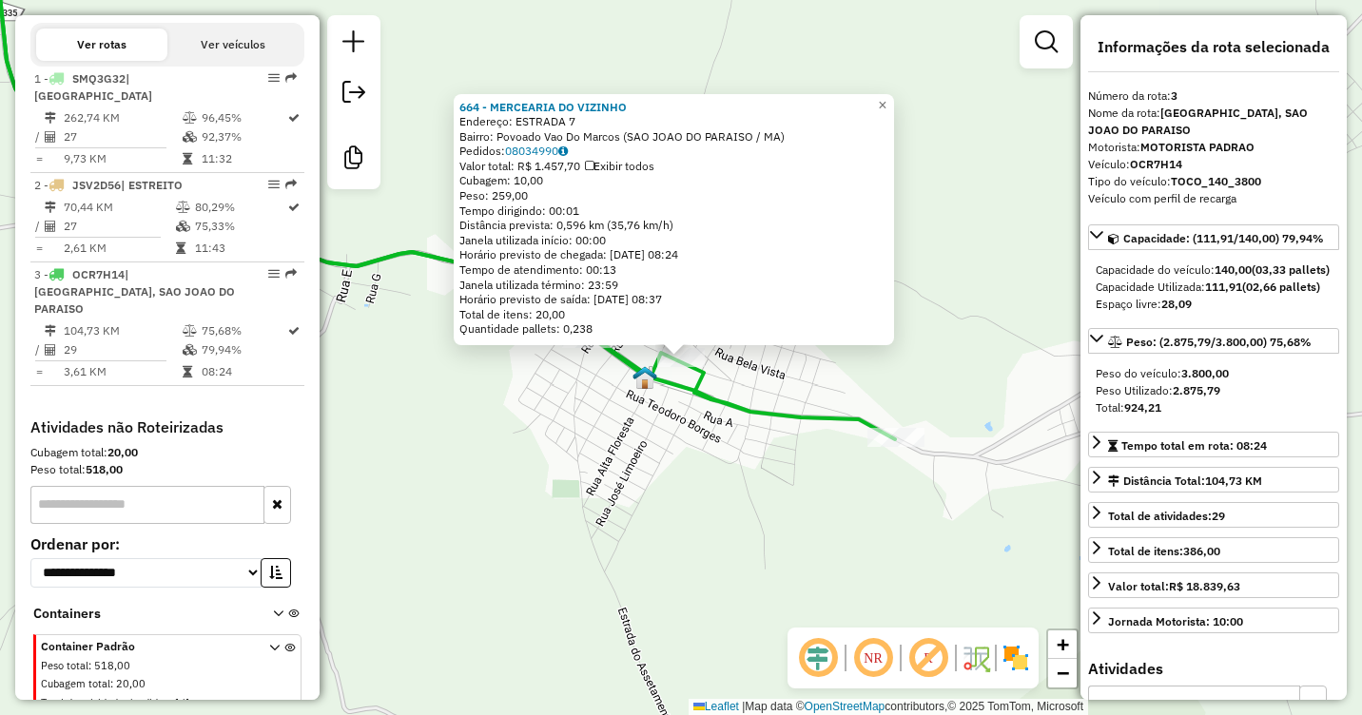
click at [539, 390] on div "664 - MERCEARIA DO VIZINHO Endereço: ESTRADA 7 Bairro: Povoado Vao Do Marcos (S…" at bounding box center [681, 357] width 1362 height 715
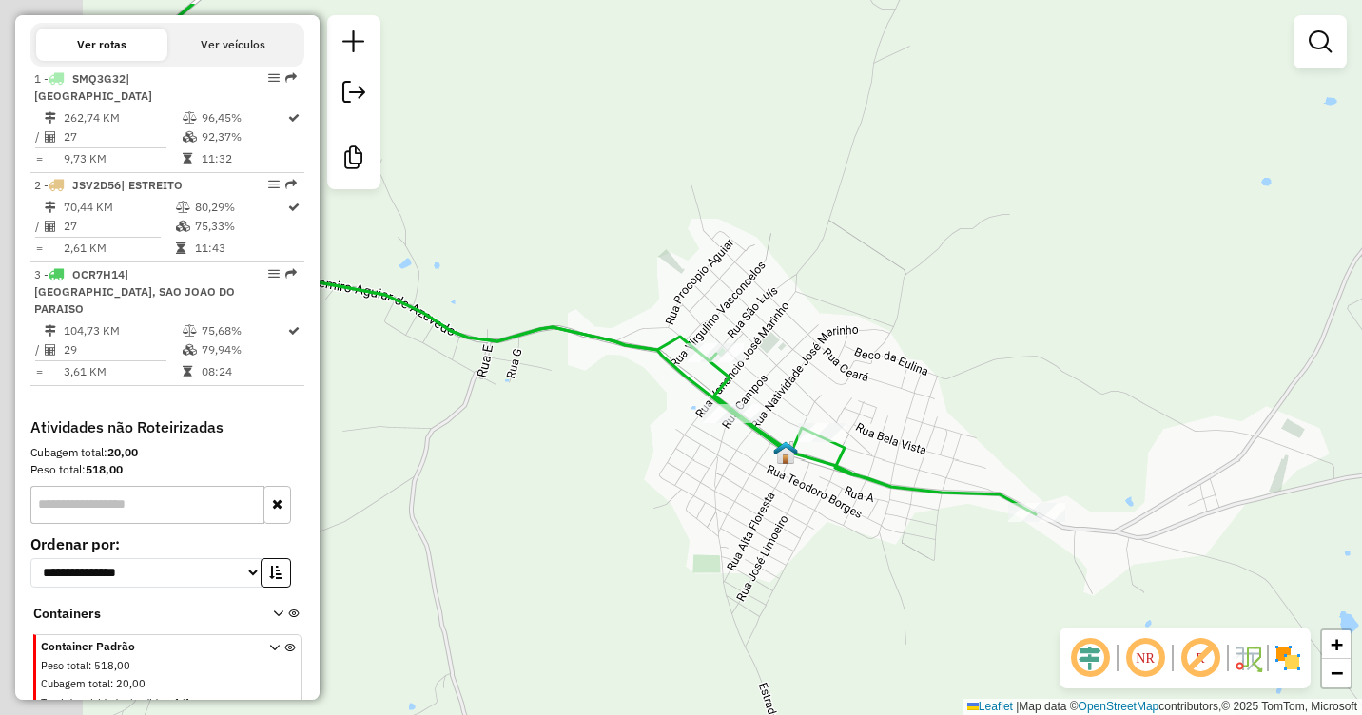
drag, startPoint x: 496, startPoint y: 346, endPoint x: 637, endPoint y: 421, distance: 159.6
click at [637, 421] on div "Janela de atendimento Grade de atendimento Capacidade Transportadoras Veículos …" at bounding box center [681, 357] width 1362 height 715
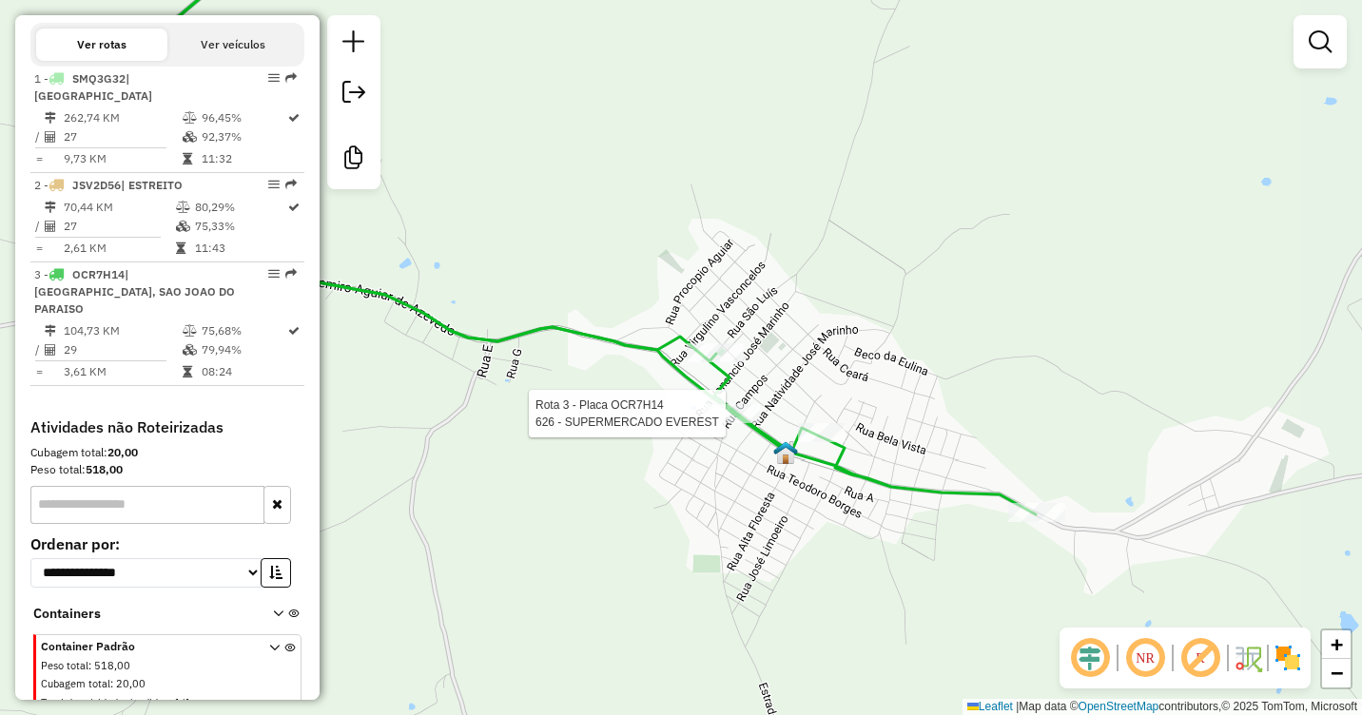
select select "**********"
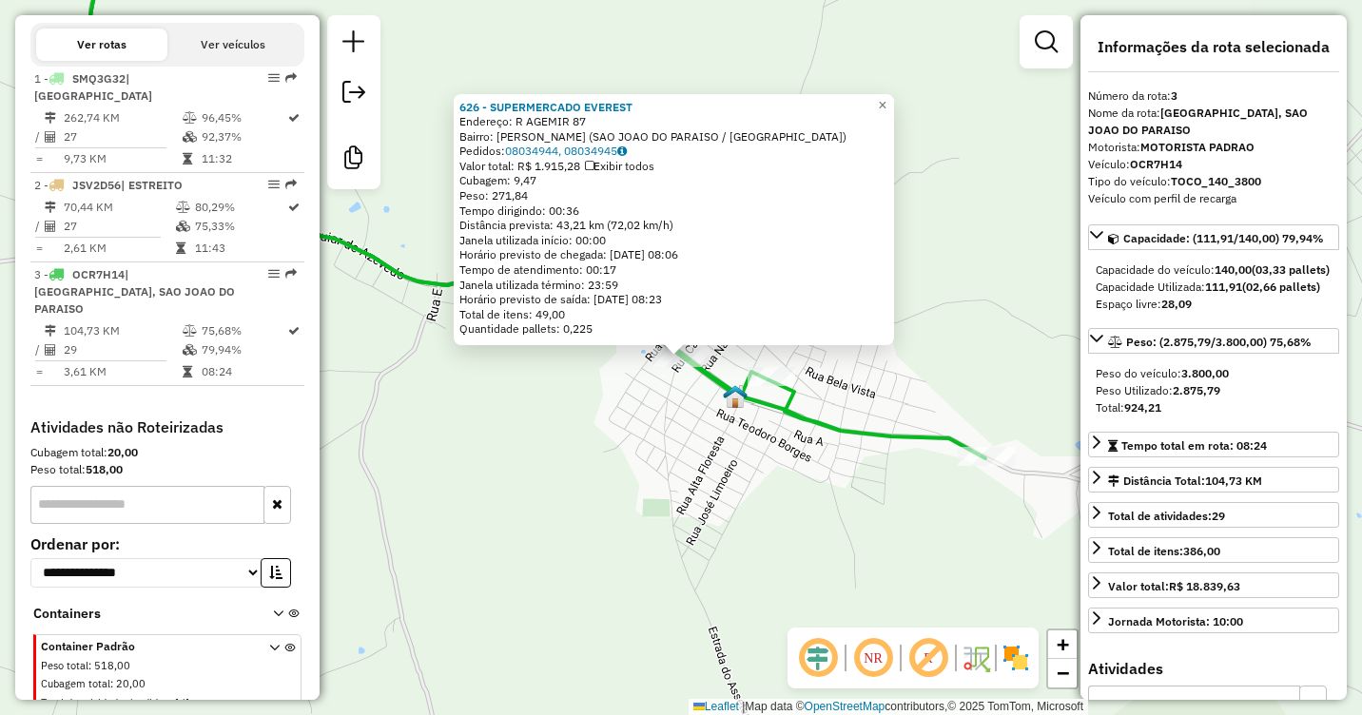
click at [537, 380] on div "626 - SUPERMERCADO EVEREST Endereço: R AGEMIR 87 Bairro: Vila Maciel (SAO JOAO …" at bounding box center [681, 357] width 1362 height 715
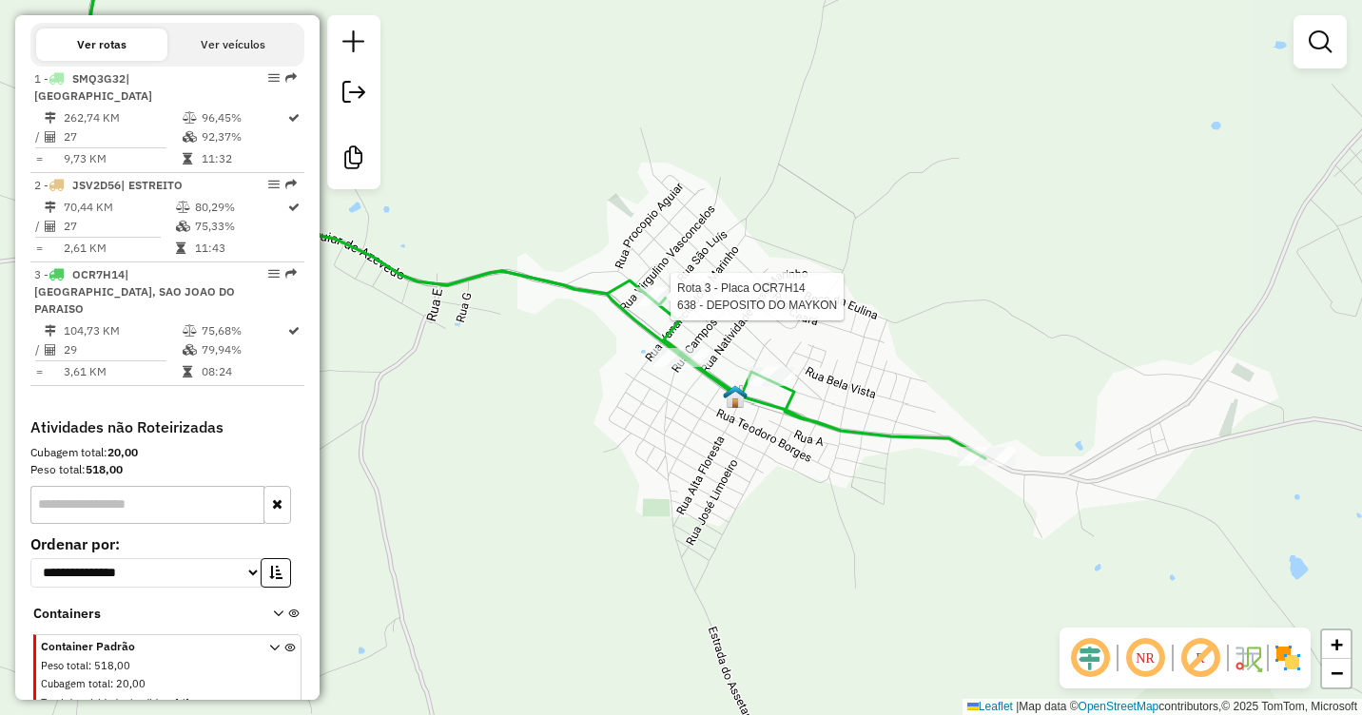
click at [655, 306] on div at bounding box center [665, 296] width 57 height 19
select select "**********"
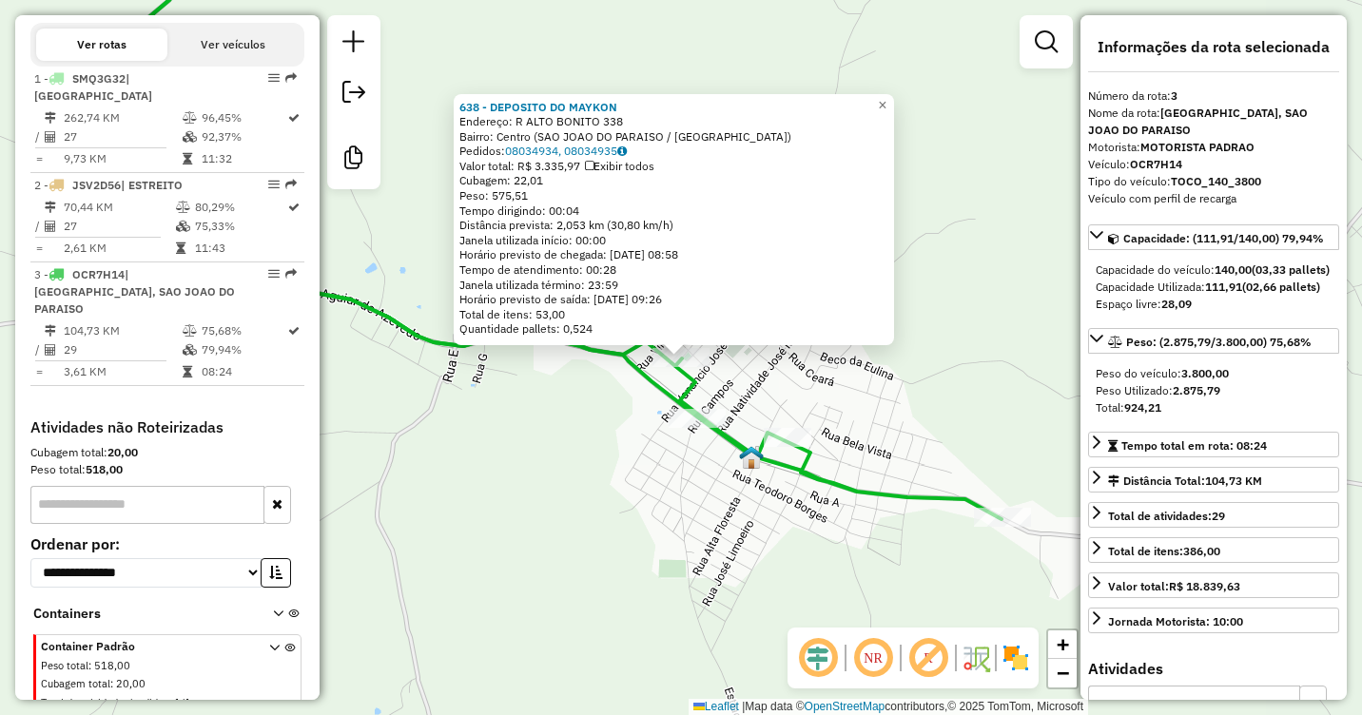
click at [512, 424] on div "638 - DEPOSITO DO MAYKON Endereço: R ALTO BONITO 338 Bairro: Centro (SAO JOAO D…" at bounding box center [681, 357] width 1362 height 715
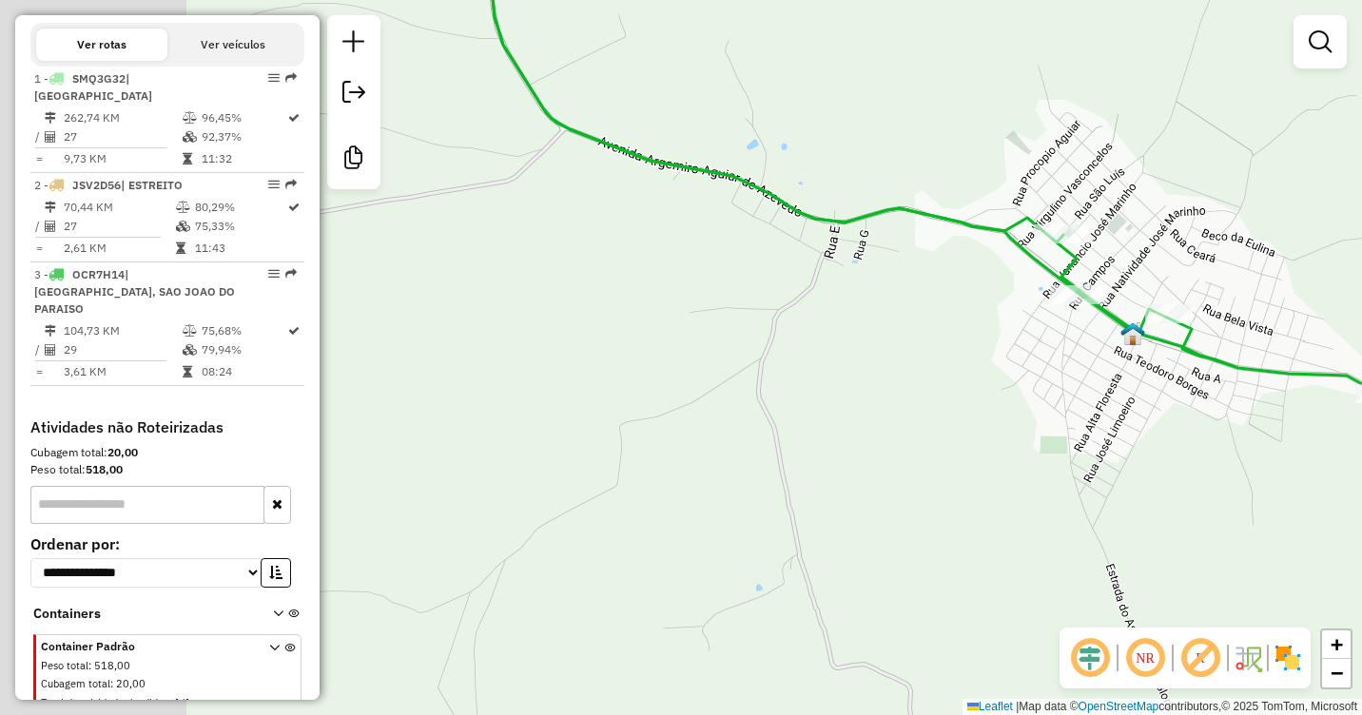
drag, startPoint x: 681, startPoint y: 471, endPoint x: 1054, endPoint y: 337, distance: 396.4
click at [1061, 343] on div "Janela de atendimento Grade de atendimento Capacidade Transportadoras Veículos …" at bounding box center [681, 357] width 1362 height 715
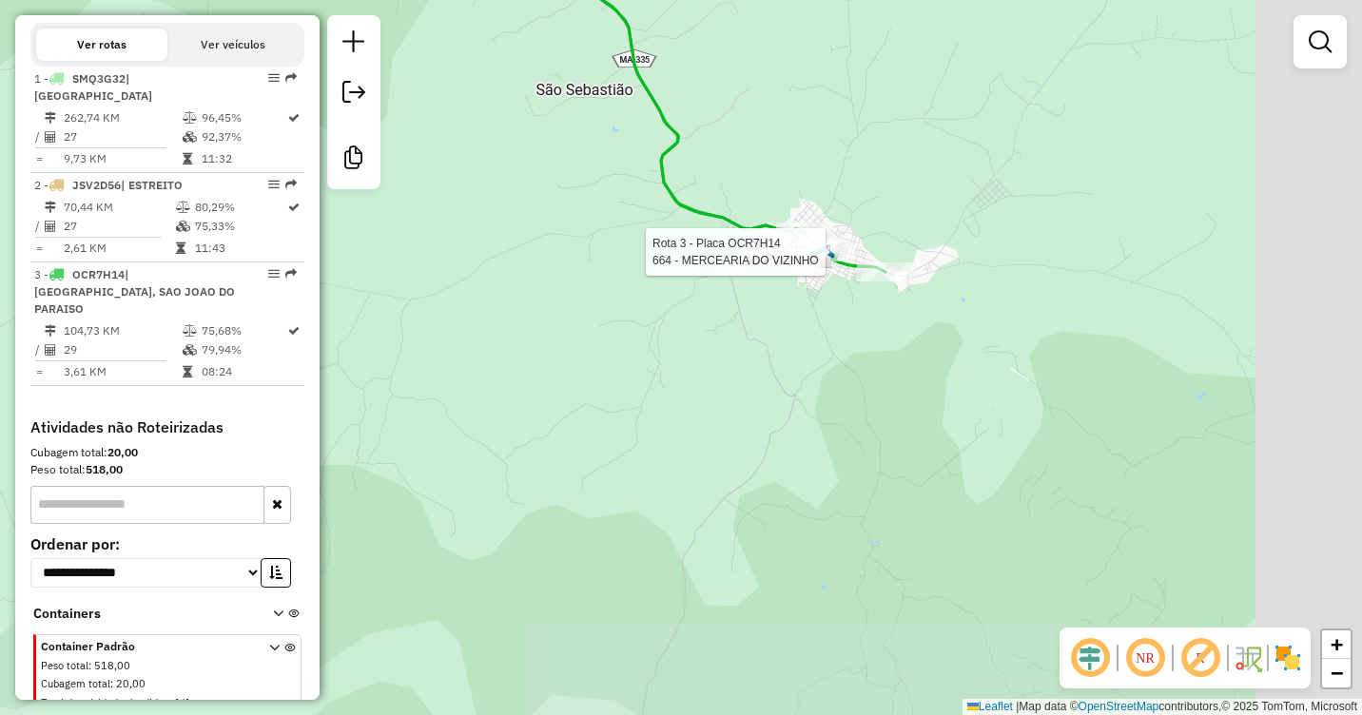
drag, startPoint x: 1191, startPoint y: 479, endPoint x: 768, endPoint y: 398, distance: 431.1
click at [780, 394] on div "Rota 3 - Placa OCR7H14 664 - MERCEARIA DO VIZINHO Janela de atendimento Grade d…" at bounding box center [681, 357] width 1362 height 715
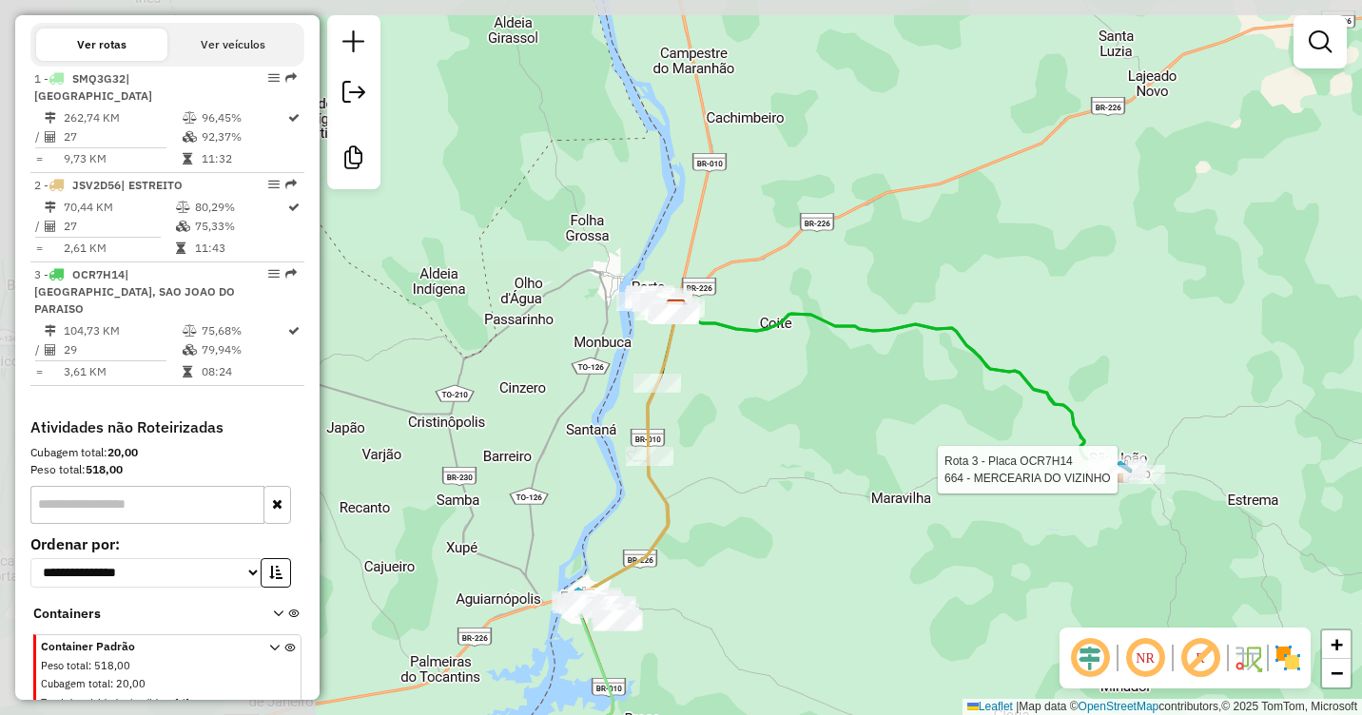
drag, startPoint x: 561, startPoint y: 361, endPoint x: 961, endPoint y: 483, distance: 418.0
click at [996, 500] on div "Rota 3 - Placa OCR7H14 664 - MERCEARIA DO VIZINHO Janela de atendimento Grade d…" at bounding box center [681, 357] width 1362 height 715
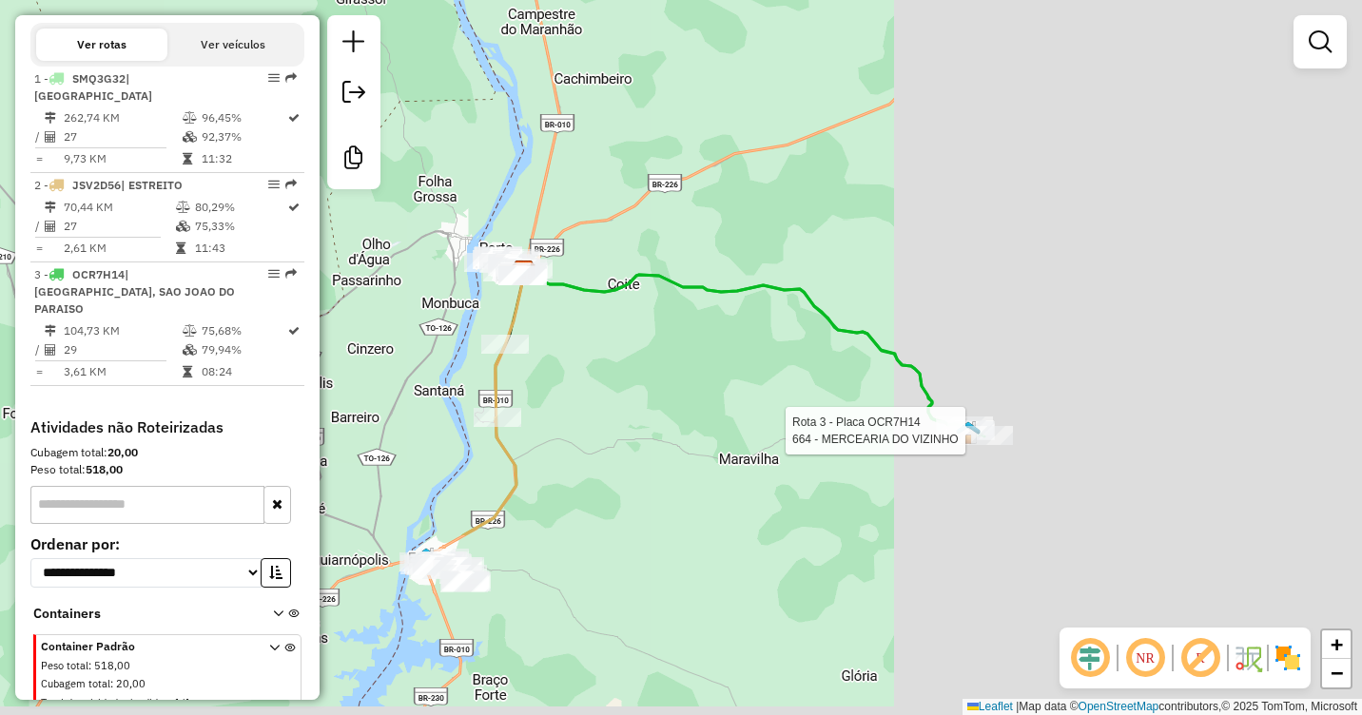
drag, startPoint x: 1184, startPoint y: 594, endPoint x: 522, endPoint y: 279, distance: 732.4
click at [480, 260] on div "Rota 3 - Placa OCR7H14 664 - MERCEARIA DO VIZINHO Janela de atendimento Grade d…" at bounding box center [681, 357] width 1362 height 715
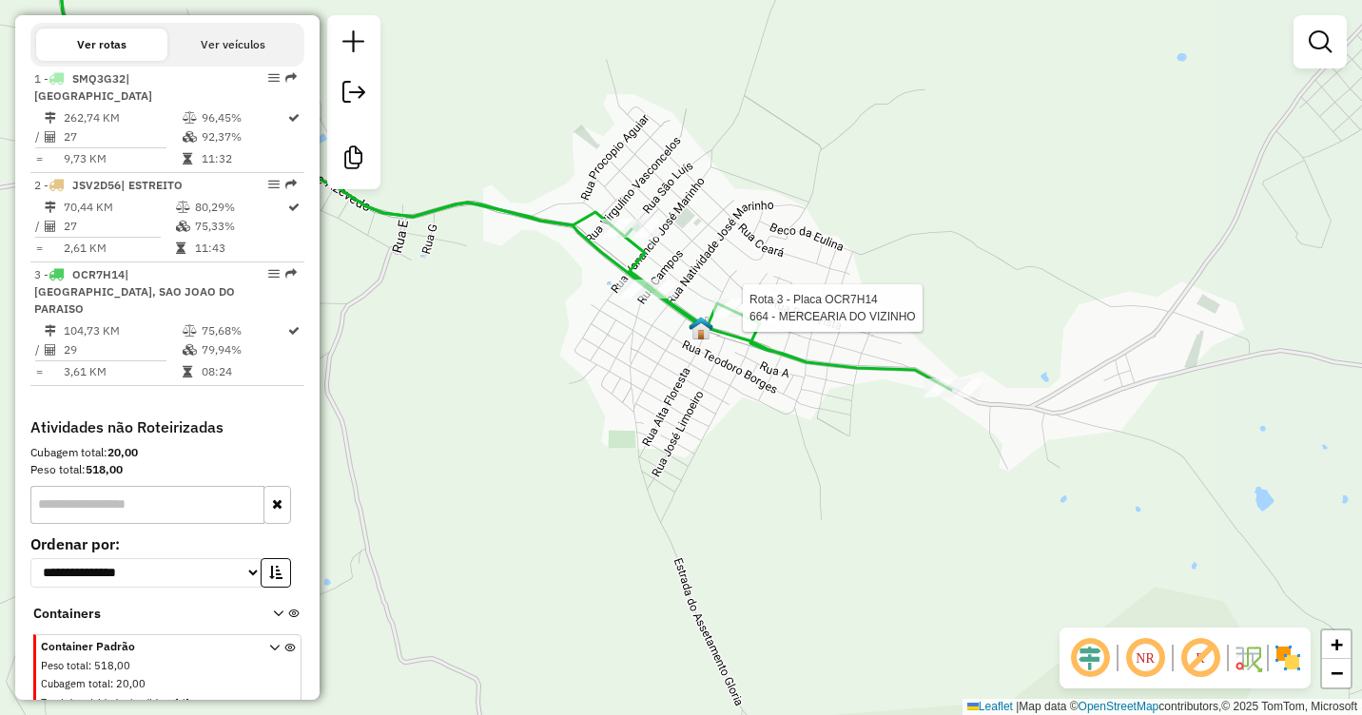
drag, startPoint x: 755, startPoint y: 311, endPoint x: 887, endPoint y: 236, distance: 152.1
click at [887, 236] on div "Rota 3 - Placa OCR7H14 664 - MERCEARIA DO VIZINHO Janela de atendimento Grade d…" at bounding box center [681, 357] width 1362 height 715
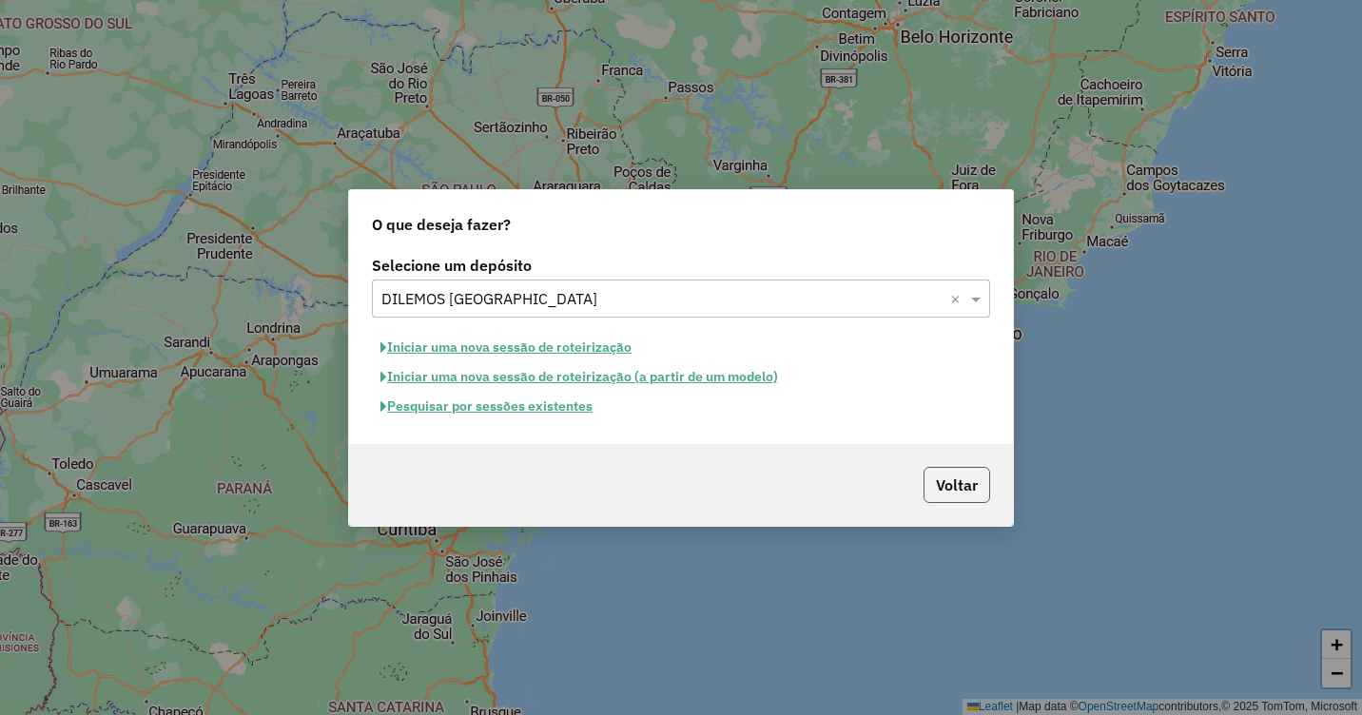
click at [942, 501] on button "Voltar" at bounding box center [957, 485] width 67 height 36
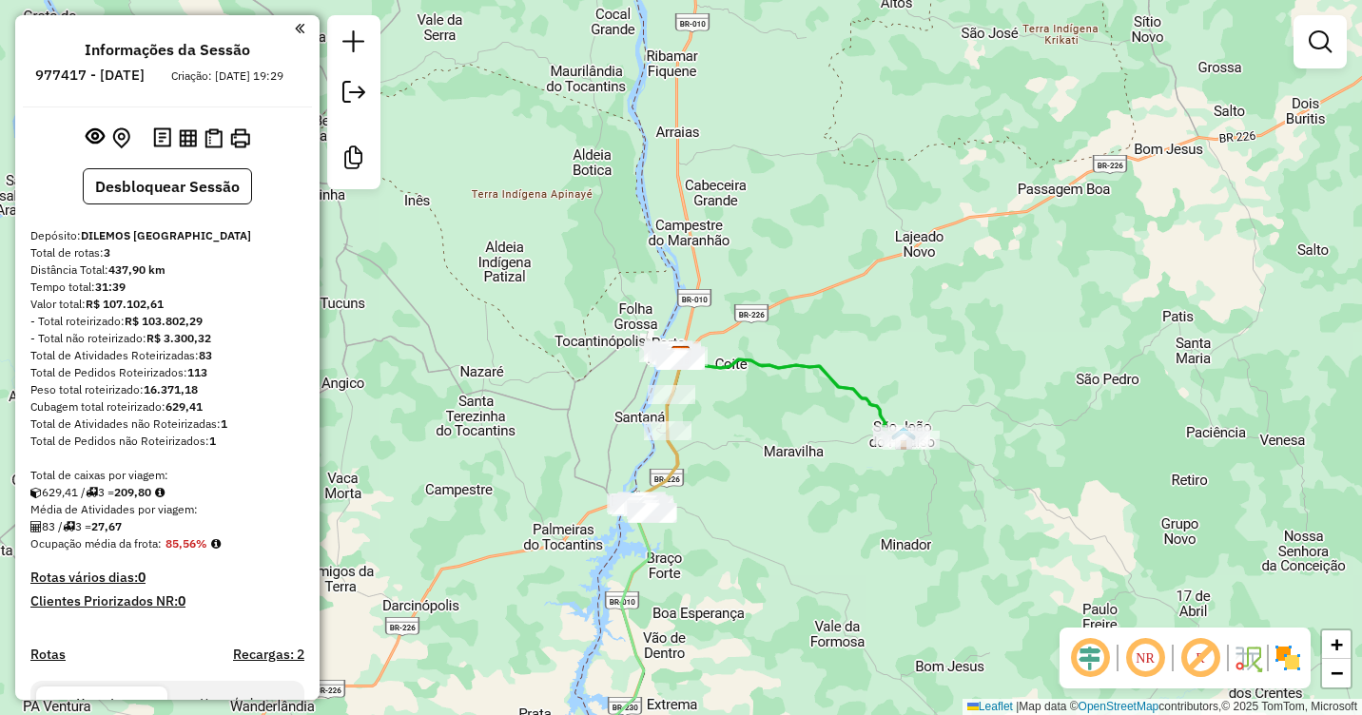
click at [699, 637] on div "Janela de atendimento Grade de atendimento Capacidade Transportadoras Veículos …" at bounding box center [681, 357] width 1362 height 715
